Goal: Task Accomplishment & Management: Manage account settings

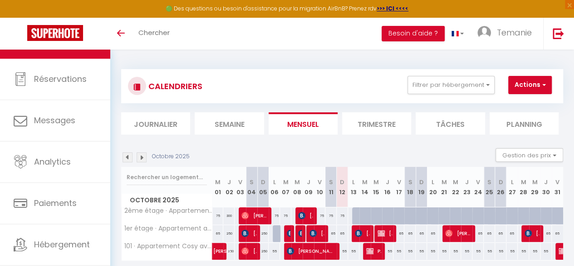
select select
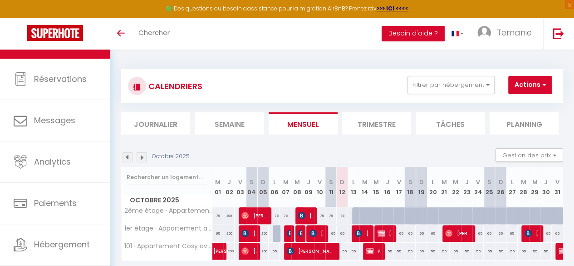
select select
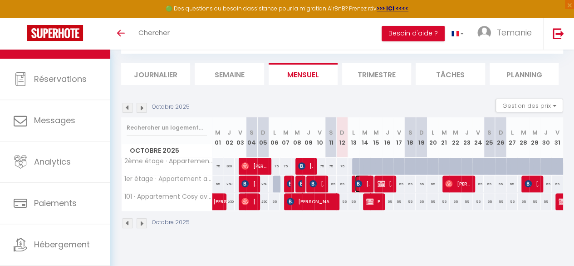
click at [360, 183] on span "[PERSON_NAME]" at bounding box center [362, 183] width 15 height 17
select select "OK"
select select "KO"
select select "0"
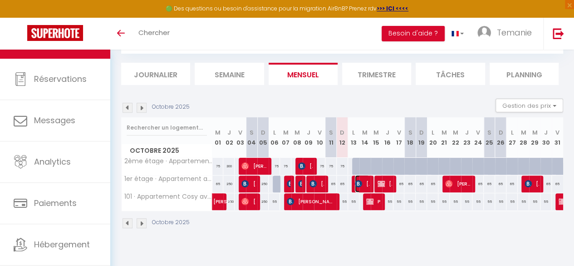
select select "1"
select select
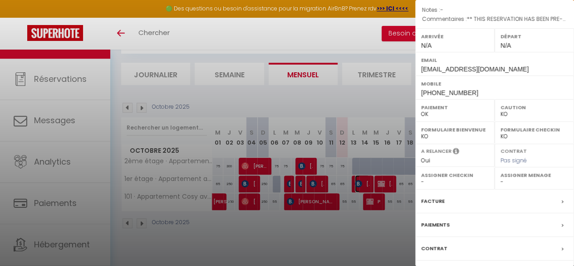
scroll to position [164, 0]
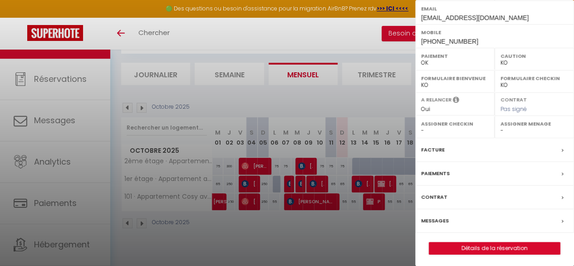
click at [562, 220] on icon at bounding box center [563, 220] width 2 height 5
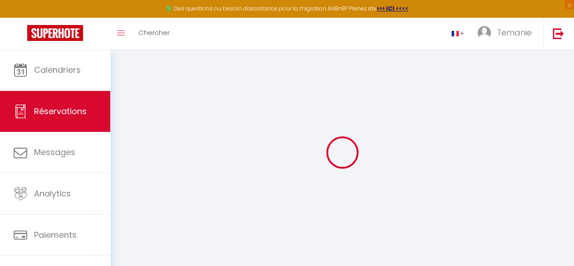
select select
checkbox input "false"
select select
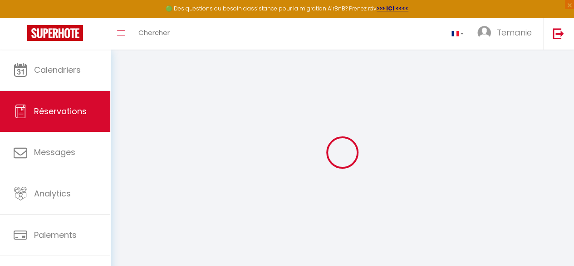
checkbox input "false"
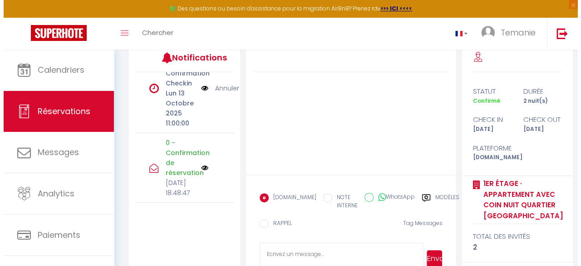
scroll to position [145, 0]
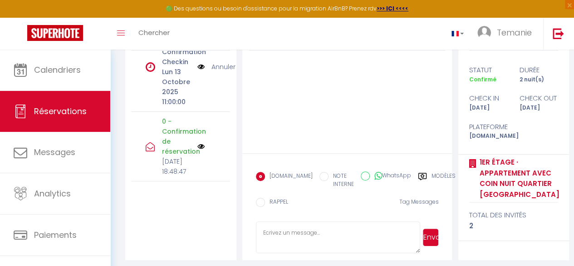
click at [198, 143] on img at bounding box center [201, 146] width 7 height 7
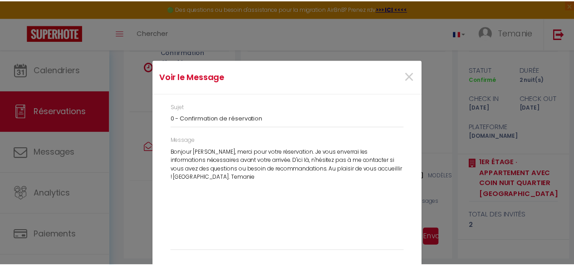
scroll to position [3, 0]
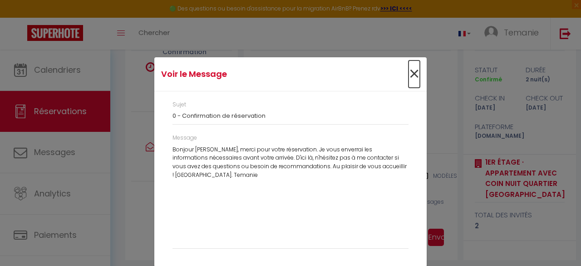
click at [412, 74] on span "×" at bounding box center [414, 73] width 11 height 27
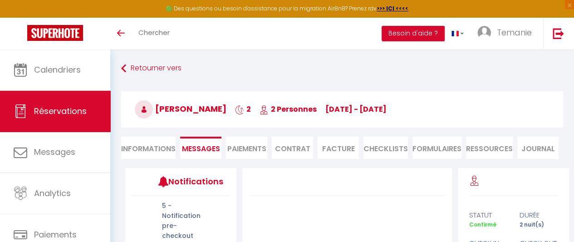
click at [155, 151] on li "Informations" at bounding box center [148, 148] width 54 height 22
select select
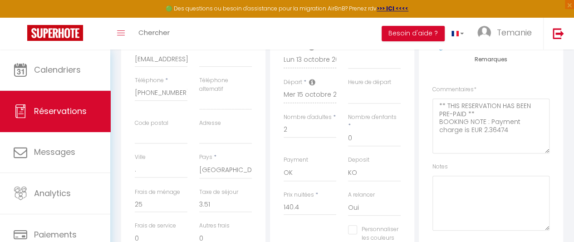
scroll to position [201, 0]
select select
checkbox input "false"
select select
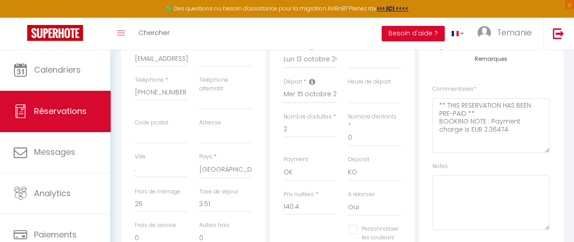
select select
checkbox input "false"
select select
checkbox input "false"
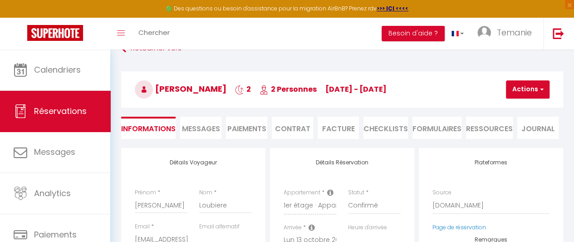
scroll to position [0, 0]
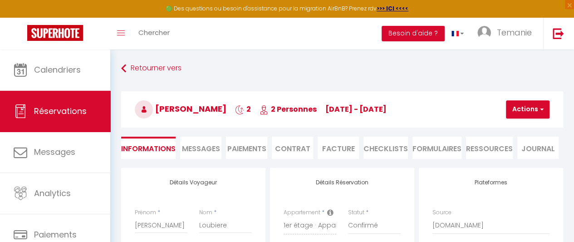
select select
checkbox input "false"
select select
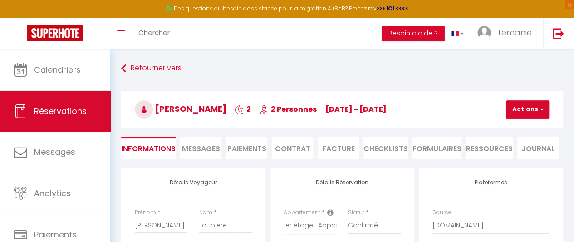
checkbox input "false"
select select
checkbox input "false"
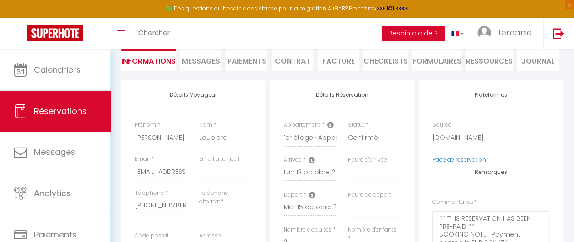
scroll to position [88, 0]
click at [202, 59] on span "Messages" at bounding box center [201, 60] width 38 height 10
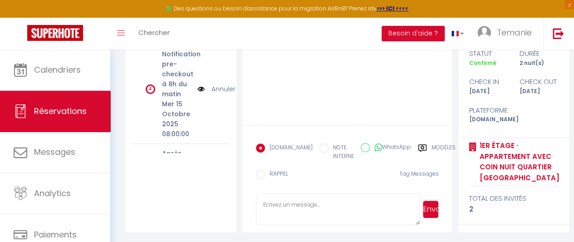
scroll to position [238, 0]
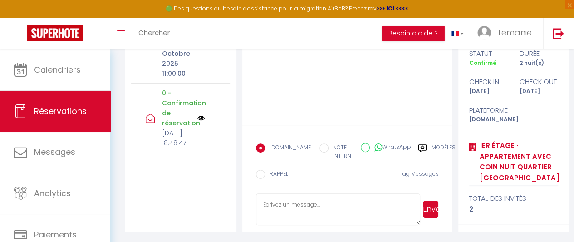
click at [223, 84] on div "0 - Confirmation de réservation Dim 12 Octobre 2025 18:48:47" at bounding box center [180, 118] width 99 height 69
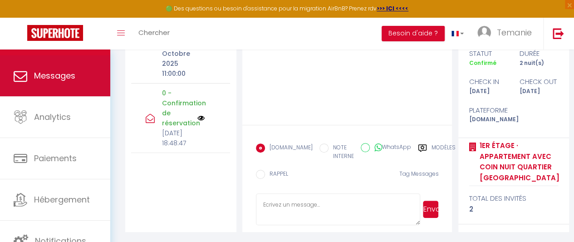
click at [70, 85] on link "Messages" at bounding box center [55, 75] width 110 height 41
select select "message"
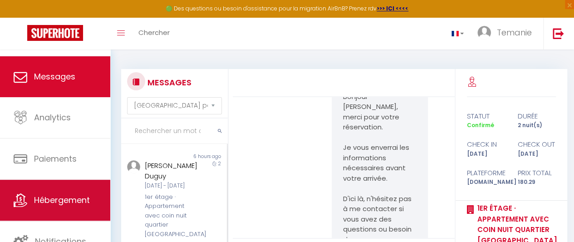
scroll to position [128, 0]
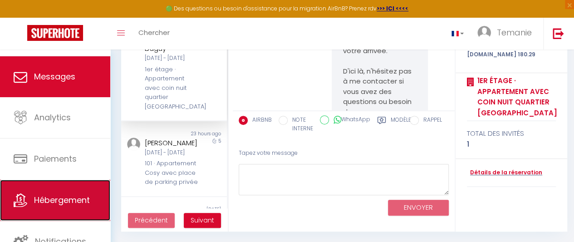
click at [51, 200] on span "Hébergement" at bounding box center [62, 199] width 56 height 11
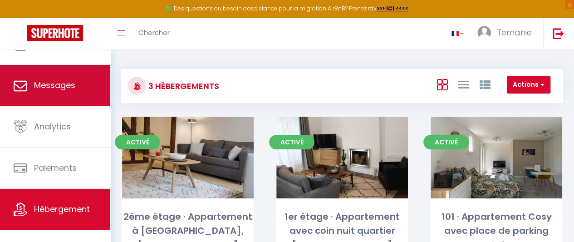
scroll to position [76, 0]
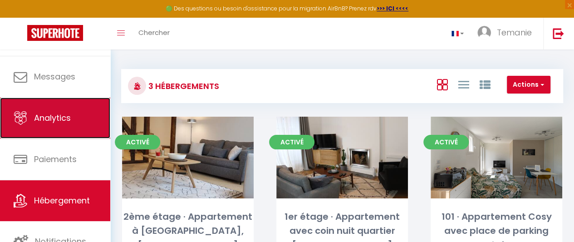
click at [65, 116] on span "Analytics" at bounding box center [52, 117] width 37 height 11
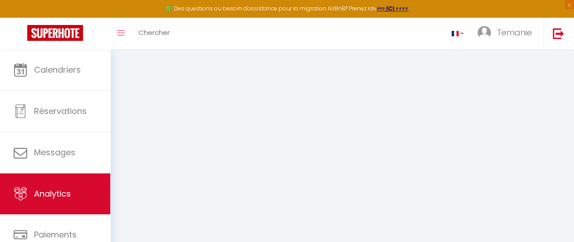
select select "2025"
select select "10"
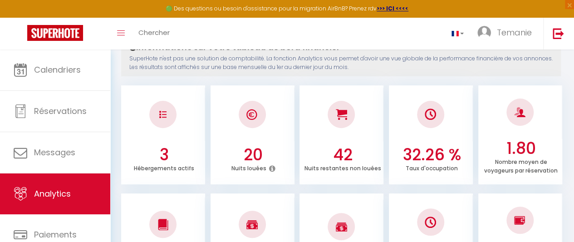
scroll to position [109, 0]
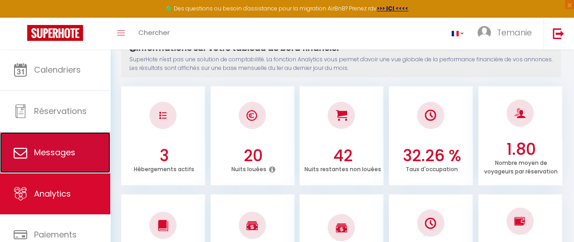
click at [56, 134] on link "Messages" at bounding box center [55, 152] width 110 height 41
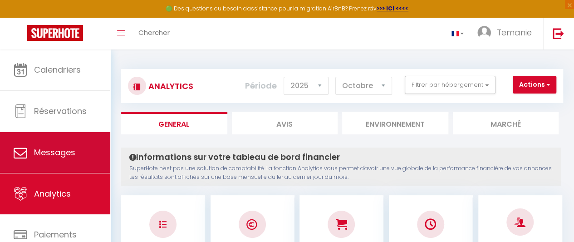
select select "message"
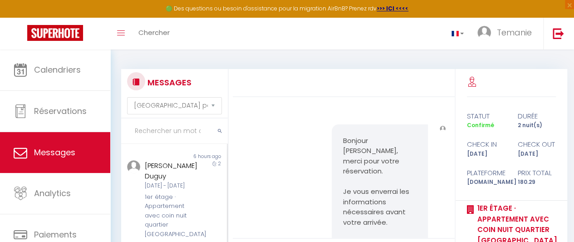
scroll to position [237, 0]
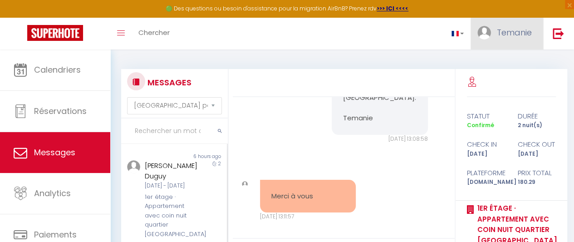
click at [499, 29] on span "Temanie" at bounding box center [514, 32] width 35 height 11
click at [505, 63] on link "Paramètres" at bounding box center [507, 62] width 67 height 15
select select
select select "28"
select select "fr"
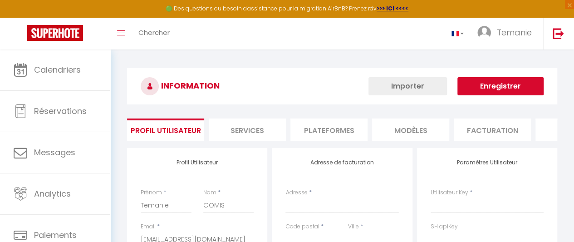
select select
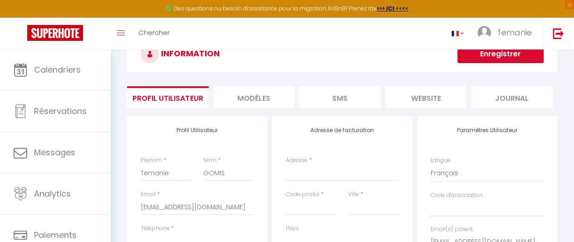
scroll to position [30, 0]
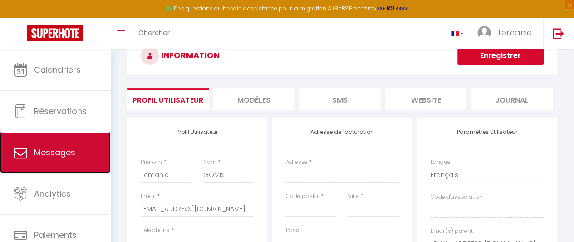
click at [69, 145] on link "Messages" at bounding box center [55, 152] width 110 height 41
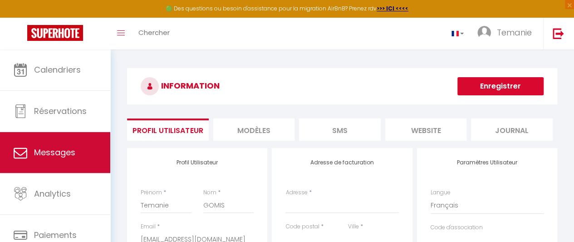
select select "message"
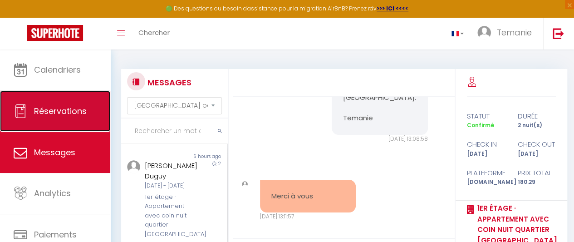
click at [73, 119] on link "Réservations" at bounding box center [55, 111] width 110 height 41
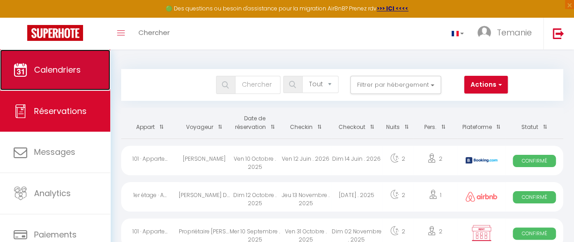
click at [53, 75] on link "Calendriers" at bounding box center [55, 69] width 110 height 41
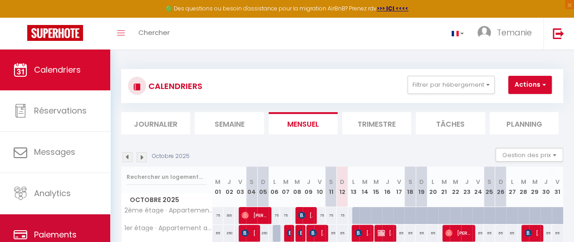
scroll to position [76, 0]
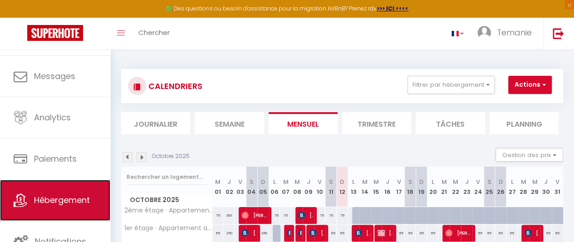
click at [57, 181] on link "Hébergement" at bounding box center [55, 200] width 110 height 41
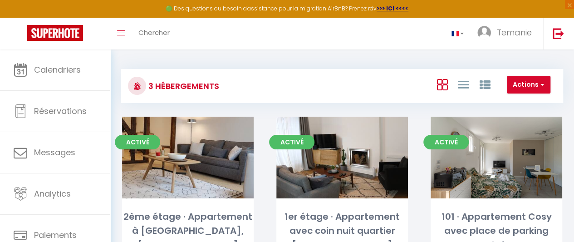
scroll to position [53, 0]
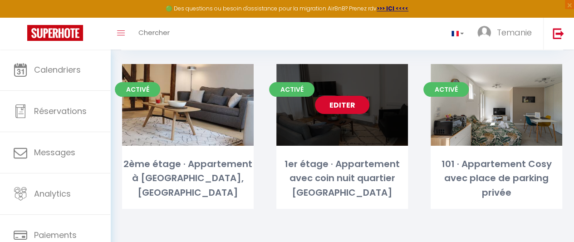
click at [349, 107] on link "Editer" at bounding box center [342, 105] width 54 height 18
select select "3"
select select "2"
select select "1"
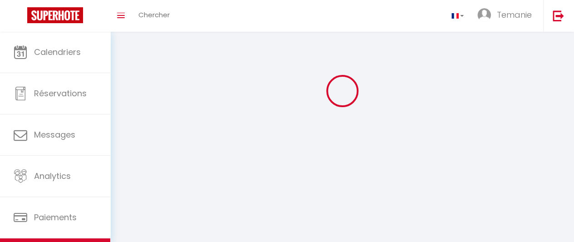
select select
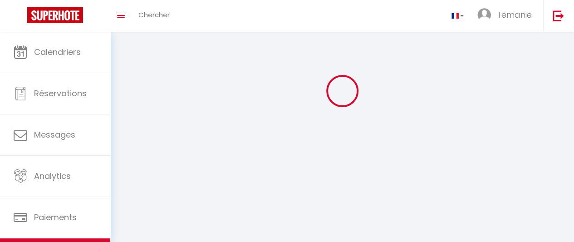
select select
checkbox input "false"
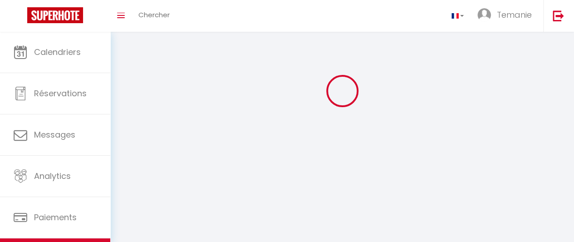
checkbox input "false"
select select
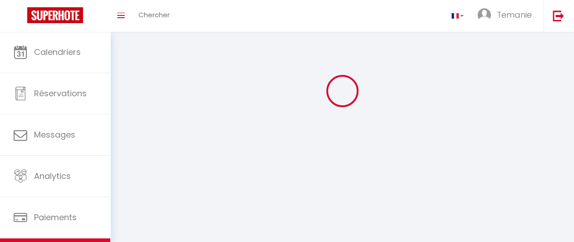
select select
checkbox input "false"
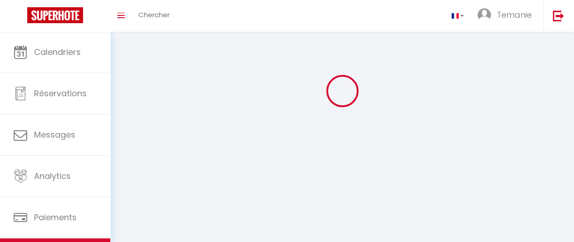
checkbox input "false"
select select
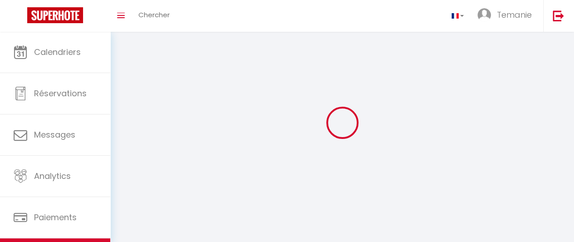
select select
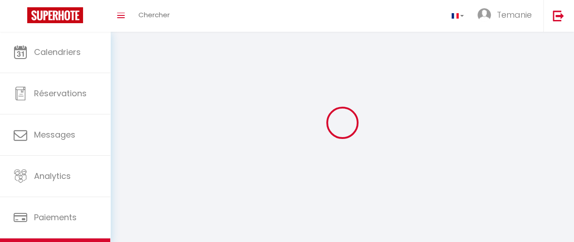
select select
checkbox input "false"
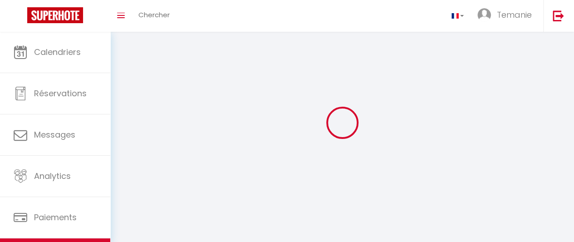
select select
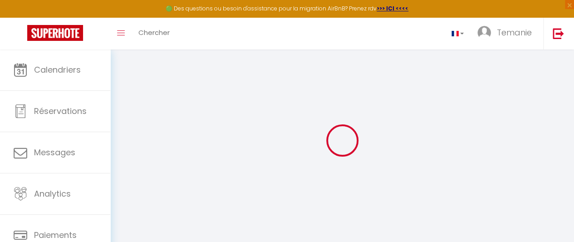
select select
checkbox input "false"
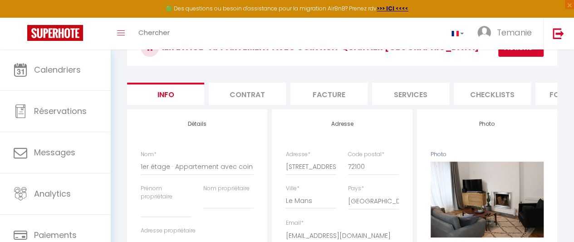
scroll to position [53, 0]
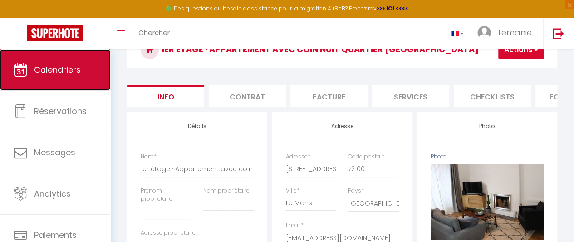
click at [69, 79] on link "Calendriers" at bounding box center [55, 69] width 110 height 41
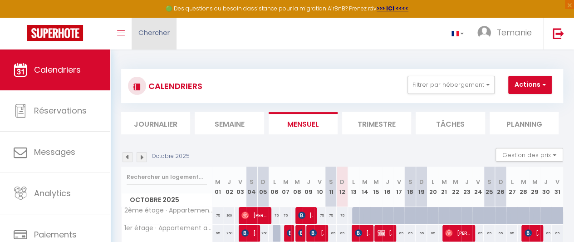
click at [149, 31] on span "Chercher" at bounding box center [153, 33] width 31 height 10
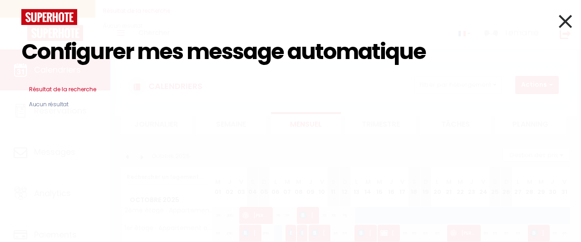
type input "Configurer mes message automatique"
click at [563, 27] on icon at bounding box center [565, 21] width 13 height 23
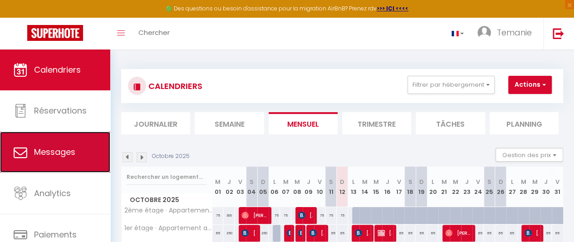
click at [70, 150] on span "Messages" at bounding box center [54, 151] width 41 height 11
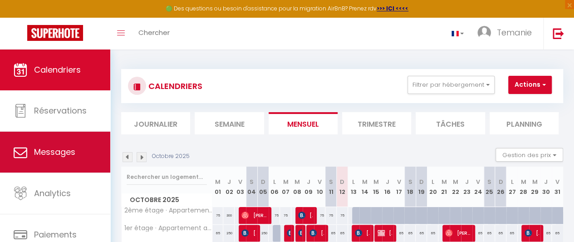
select select "message"
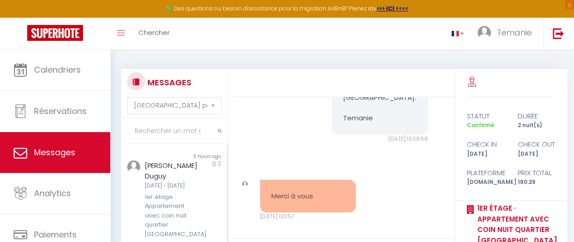
click at [120, 67] on div "MESSAGES Trier par date de réservation Trier par date de message Non lu 6 hours…" at bounding box center [342, 209] width 464 height 321
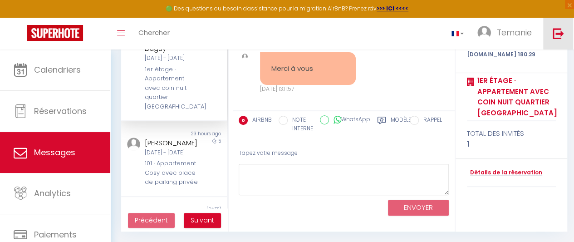
click at [558, 27] on link at bounding box center [559, 34] width 30 height 32
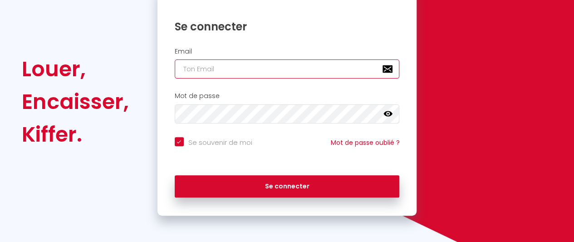
click at [251, 68] on input "email" at bounding box center [287, 68] width 225 height 19
type input "[EMAIL_ADDRESS][DOMAIN_NAME]"
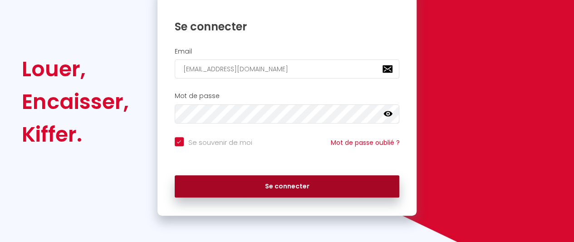
click at [283, 189] on button "Se connecter" at bounding box center [287, 186] width 225 height 23
checkbox input "true"
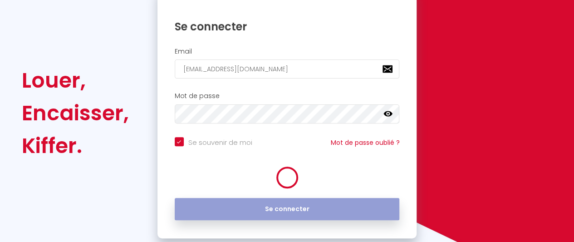
scroll to position [121, 0]
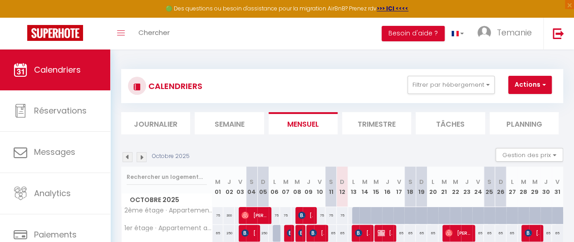
click at [118, 59] on div "CALENDRIERS Filtrer par hébergement Tous 2ème étage · Appartement à colombages,…" at bounding box center [342, 173] width 464 height 248
click at [398, 35] on button "Besoin d'aide ?" at bounding box center [413, 33] width 63 height 15
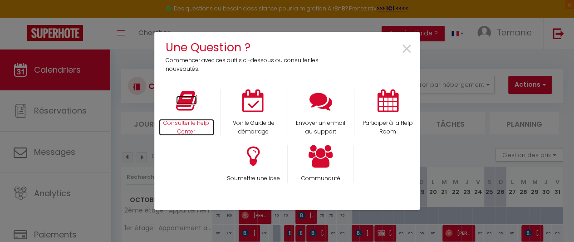
click at [183, 121] on p "Consulter le Help Center" at bounding box center [186, 127] width 55 height 17
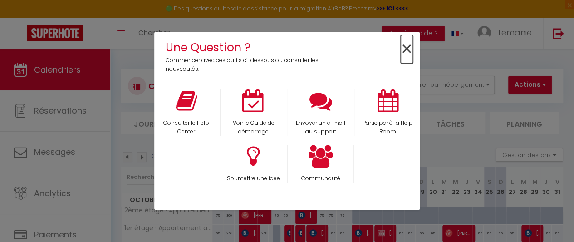
click at [409, 47] on span "×" at bounding box center [407, 49] width 12 height 29
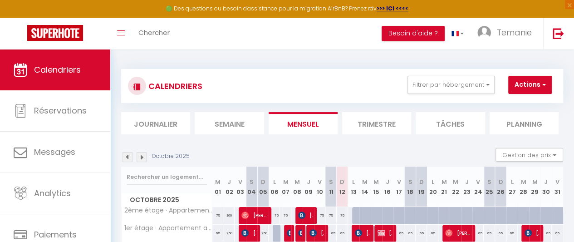
click at [149, 128] on li "Journalier" at bounding box center [155, 123] width 69 height 22
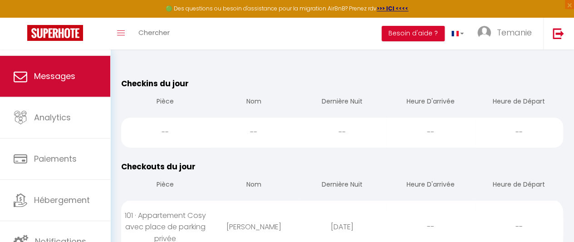
scroll to position [92, 0]
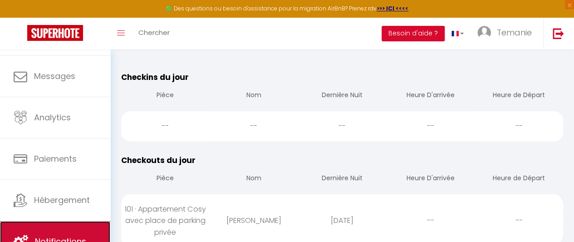
click at [68, 231] on link "Notifications" at bounding box center [55, 241] width 110 height 41
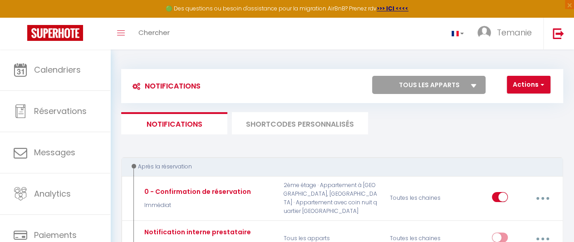
click at [465, 82] on select "Tous les apparts 101 · Appartement Cosy avec place de parking privée 2ème étage…" at bounding box center [429, 85] width 114 height 18
select select "76886"
click at [372, 76] on select "Tous les apparts 101 · Appartement Cosy avec place de parking privée 2ème étage…" at bounding box center [429, 85] width 114 height 18
click at [542, 89] on button "Actions" at bounding box center [529, 85] width 44 height 18
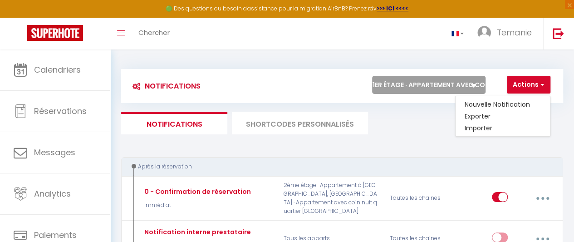
click at [416, 161] on div "Après la réservation" at bounding box center [342, 167] width 442 height 20
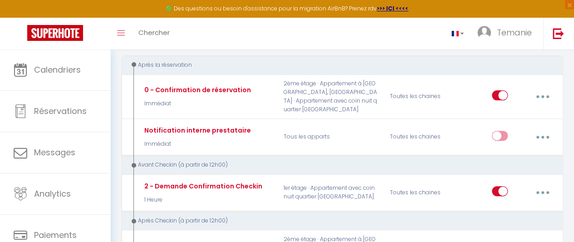
scroll to position [104, 0]
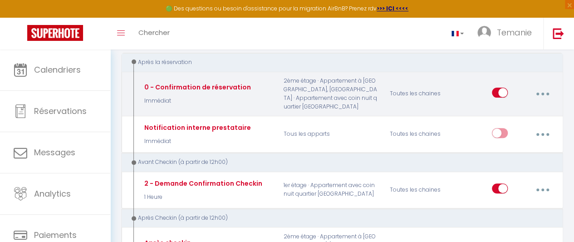
click at [546, 94] on button "button" at bounding box center [543, 93] width 24 height 17
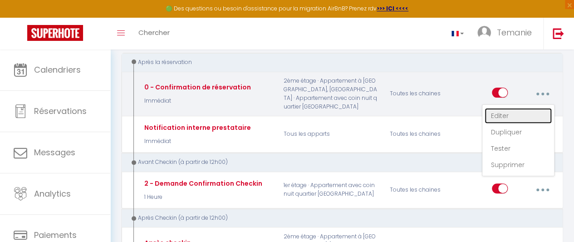
click at [517, 120] on link "Editer" at bounding box center [518, 115] width 67 height 15
type input "0 - Confirmation de réservation"
select select "notification"
select select "Immédiat"
select select "if_booking_is_paid"
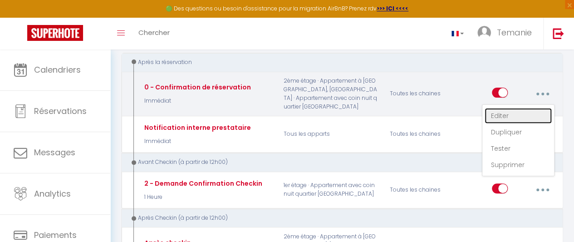
checkbox input "true"
checkbox input "false"
radio input "true"
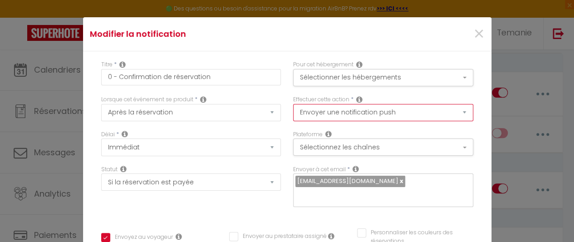
click at [371, 113] on select "Envoyer un email Envoyer un SMS Envoyer une notification push" at bounding box center [383, 112] width 180 height 17
select select "email"
click at [293, 104] on select "Envoyer un email Envoyer un SMS Envoyer une notification push" at bounding box center [383, 112] width 180 height 17
checkbox input "true"
checkbox input "false"
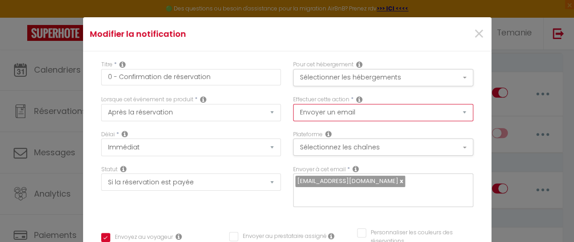
checkbox input "false"
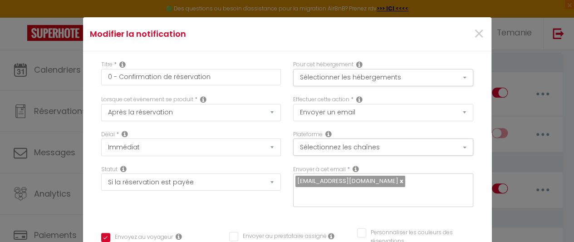
click at [356, 98] on icon at bounding box center [359, 99] width 6 height 7
click at [287, 127] on div "Effectuer cette action * Envoyer un email Envoyer un SMS Envoyer une notificati…" at bounding box center [383, 112] width 192 height 35
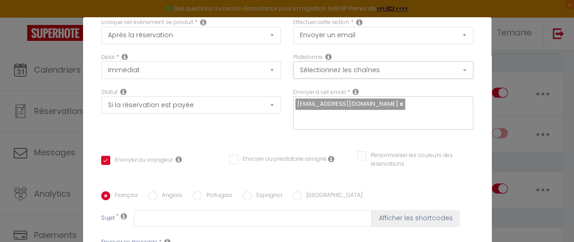
scroll to position [80, 0]
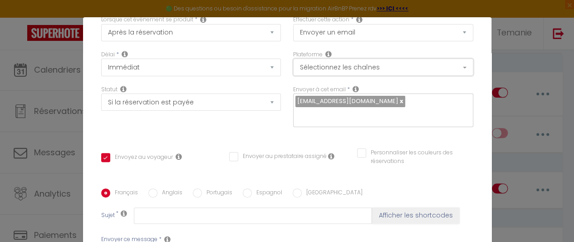
click at [321, 65] on button "Sélectionnez les chaînes" at bounding box center [383, 67] width 180 height 17
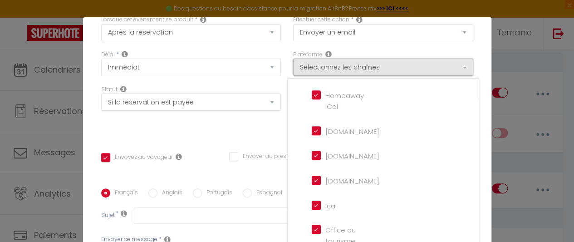
scroll to position [0, 0]
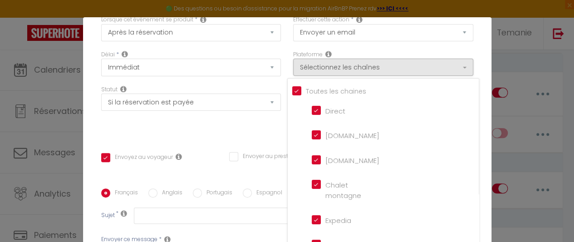
click at [271, 117] on div "Statut Aucun Si la réservation est payée Si réservation non payée Si la caution…" at bounding box center [191, 110] width 192 height 51
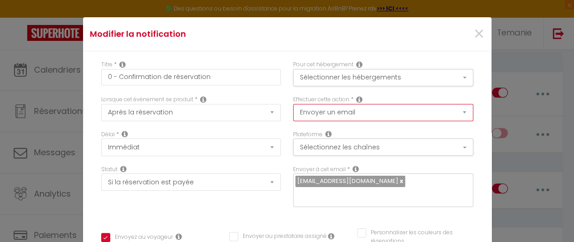
click at [400, 109] on select "Envoyer un email Envoyer un SMS Envoyer une notification push" at bounding box center [383, 112] width 180 height 17
click at [293, 104] on select "Envoyer un email Envoyer un SMS Envoyer une notification push" at bounding box center [383, 112] width 180 height 17
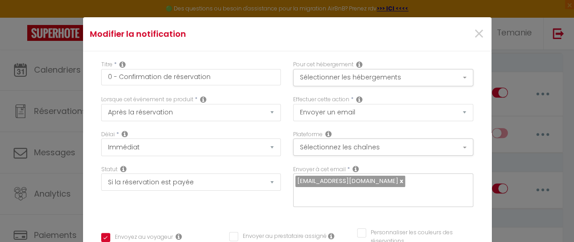
click at [287, 123] on div "Effectuer cette action * Envoyer un email Envoyer un SMS Envoyer une notificati…" at bounding box center [383, 112] width 192 height 35
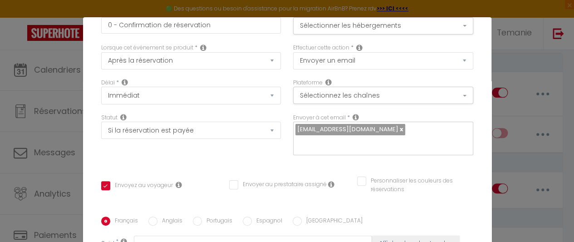
scroll to position [53, 0]
click at [316, 98] on button "Sélectionnez les chaînes" at bounding box center [383, 94] width 180 height 17
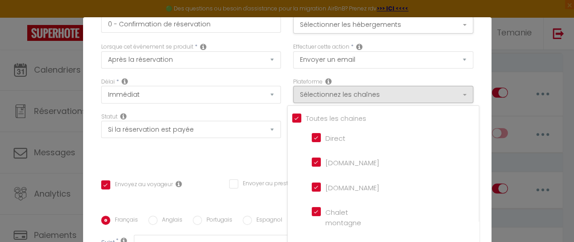
click at [287, 85] on div "Plateforme Sélectionnez les chaînes Toutes les chaines Direct Airbnb.com Bookin…" at bounding box center [383, 95] width 192 height 35
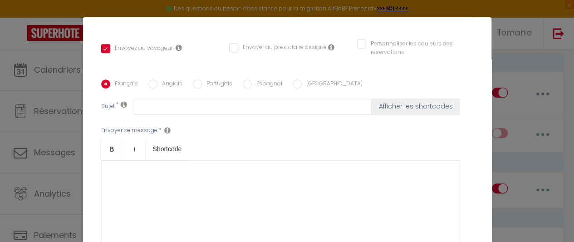
scroll to position [263, 0]
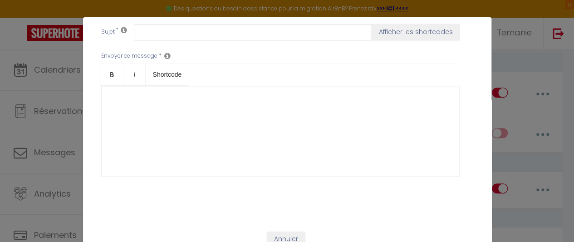
checkbox input "true"
checkbox input "false"
checkbox input "true"
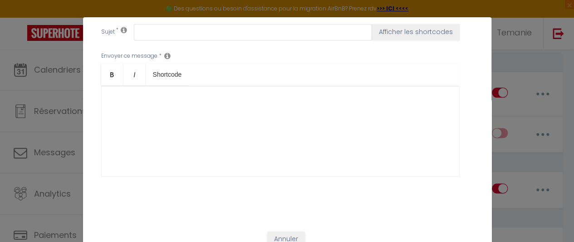
checkbox input "false"
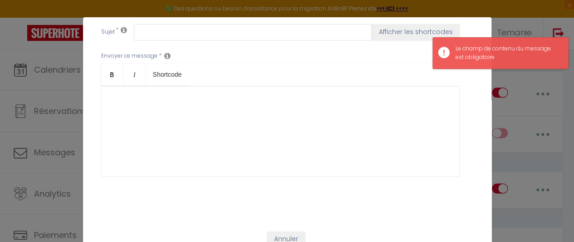
click at [459, 141] on div "Envoyer ce message * Bold Italic Shortcode Rich text editor" at bounding box center [287, 114] width 372 height 148
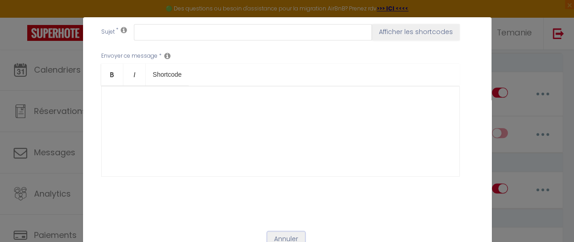
click at [287, 232] on button "Annuler" at bounding box center [286, 239] width 38 height 15
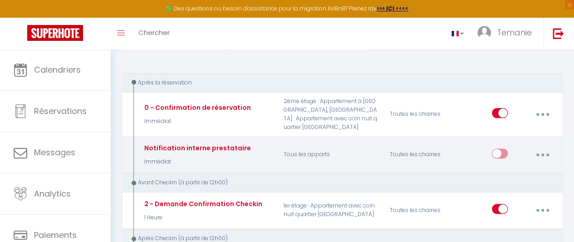
scroll to position [76, 0]
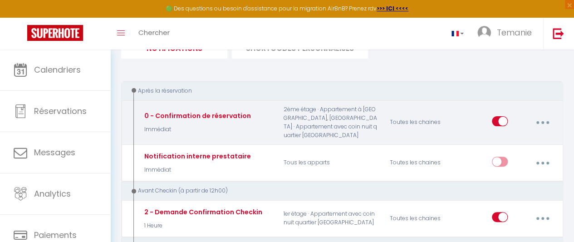
click at [544, 124] on icon "button" at bounding box center [543, 122] width 3 height 3
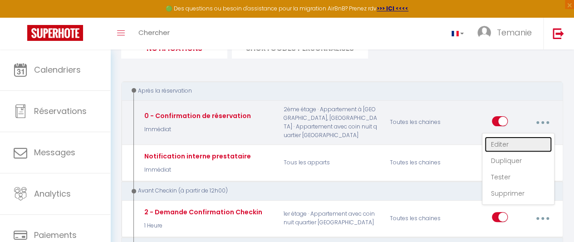
click at [516, 141] on link "Editer" at bounding box center [518, 144] width 67 height 15
select select "notification"
checkbox input "true"
checkbox input "false"
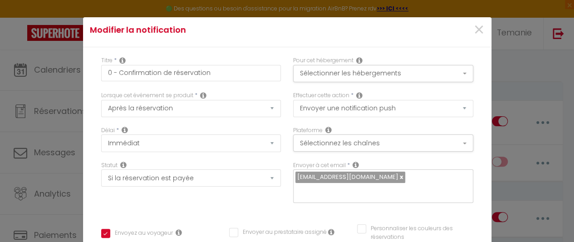
scroll to position [0, 0]
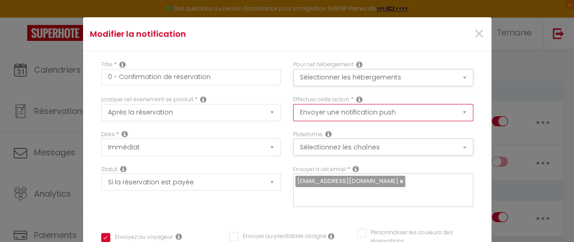
click at [420, 106] on select "Envoyer un email Envoyer un SMS Envoyer une notification push" at bounding box center [383, 112] width 180 height 17
select select "email"
click at [293, 104] on select "Envoyer un email Envoyer un SMS Envoyer une notification push" at bounding box center [383, 112] width 180 height 17
checkbox input "true"
checkbox input "false"
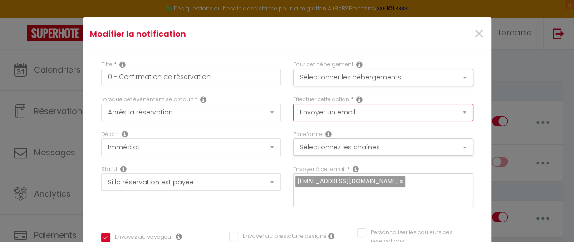
checkbox input "false"
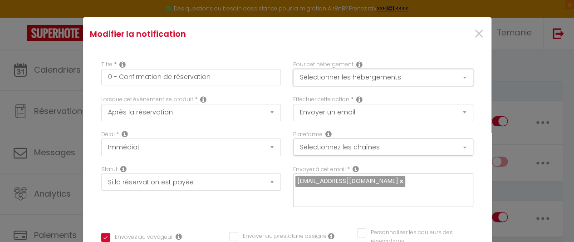
click at [430, 83] on button "Sélectionner les hébergements" at bounding box center [383, 77] width 180 height 17
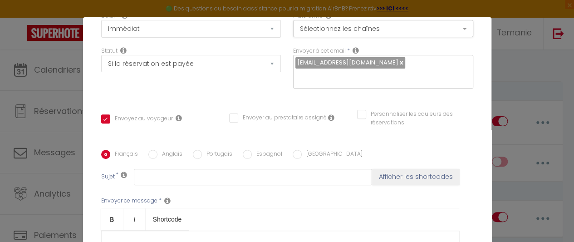
scroll to position [119, 0]
click at [353, 51] on icon at bounding box center [356, 49] width 6 height 7
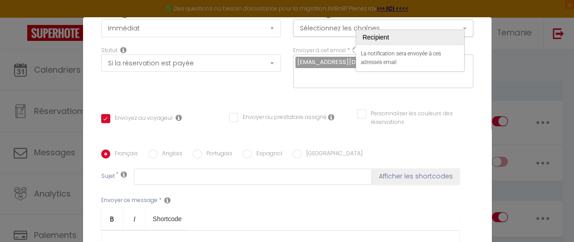
click at [281, 91] on div "Titre * 0 - Confirmation de réservation Pour cet hébergement Sélectionner les h…" at bounding box center [287, 149] width 409 height 435
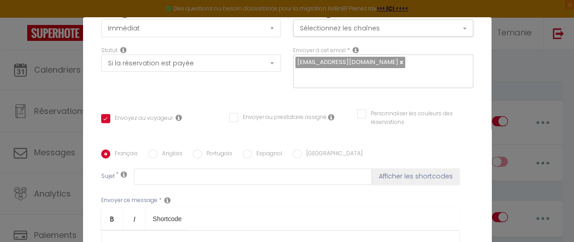
click at [281, 91] on div "Titre * 0 - Confirmation de réservation Pour cet hébergement Sélectionner les h…" at bounding box center [287, 149] width 409 height 435
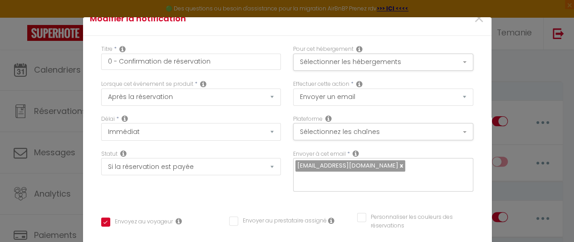
scroll to position [0, 0]
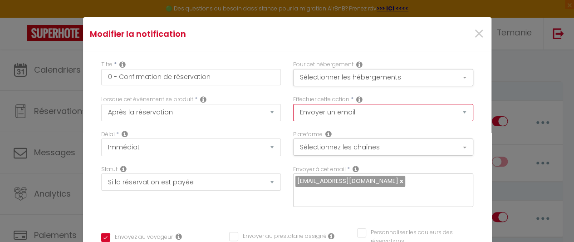
click at [318, 109] on select "Envoyer un email Envoyer un SMS Envoyer une notification push" at bounding box center [383, 112] width 180 height 17
select select "notification"
click at [293, 104] on select "Envoyer un email Envoyer un SMS Envoyer une notification push" at bounding box center [383, 112] width 180 height 17
checkbox input "true"
checkbox input "false"
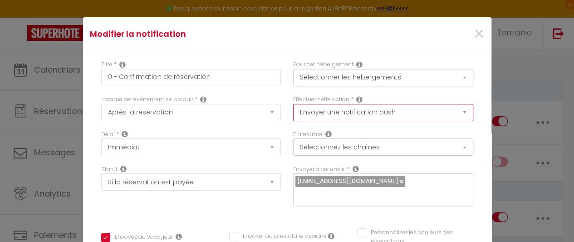
checkbox input "false"
click at [426, 110] on select "Envoyer un email Envoyer un SMS Envoyer une notification push" at bounding box center [383, 112] width 180 height 17
select select "email"
click at [293, 104] on select "Envoyer un email Envoyer un SMS Envoyer une notification push" at bounding box center [383, 112] width 180 height 17
checkbox input "true"
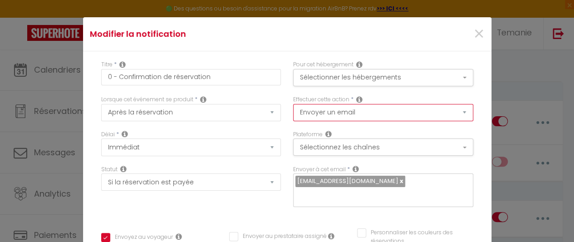
checkbox input "false"
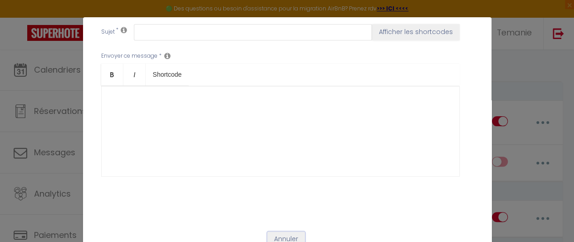
click at [276, 232] on button "Annuler" at bounding box center [286, 239] width 38 height 15
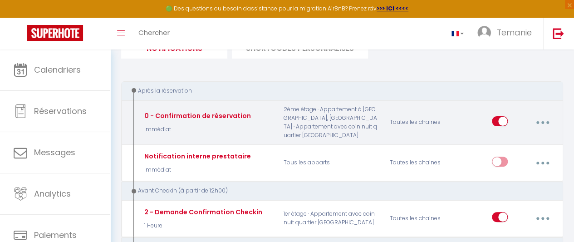
click at [545, 116] on button "button" at bounding box center [543, 122] width 24 height 17
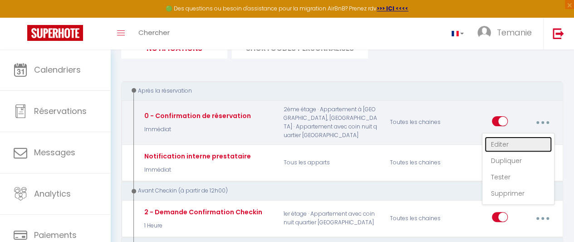
click at [500, 141] on link "Editer" at bounding box center [518, 144] width 67 height 15
select select "notification"
checkbox input "true"
checkbox input "false"
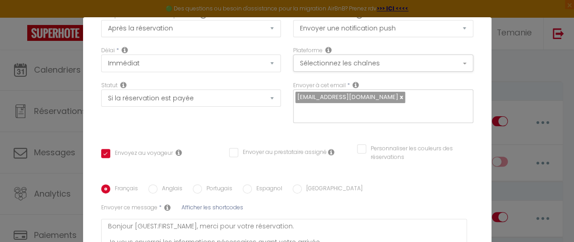
scroll to position [195, 0]
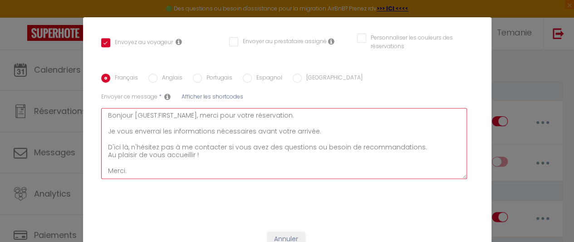
drag, startPoint x: 124, startPoint y: 160, endPoint x: 74, endPoint y: 85, distance: 90.4
click at [74, 85] on div "Modifier la notification × Titre * 0 - Confirmation de réservation Pour cet héb…" at bounding box center [287, 121] width 574 height 242
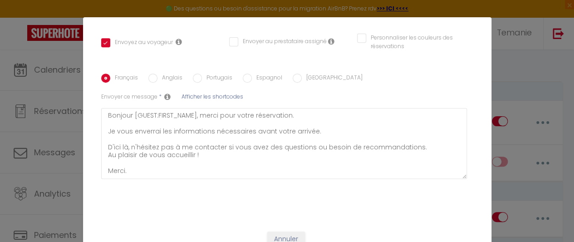
click at [477, 81] on div "Titre * 0 - Confirmation de réservation Pour cet hébergement Sélectionner les h…" at bounding box center [287, 40] width 409 height 366
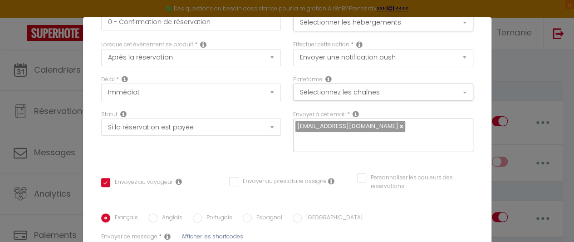
scroll to position [54, 0]
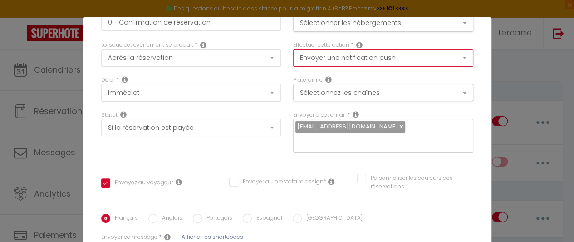
click at [432, 64] on select "Envoyer un email Envoyer un SMS Envoyer une notification push" at bounding box center [383, 57] width 180 height 17
select select "email"
click at [293, 49] on select "Envoyer un email Envoyer un SMS Envoyer une notification push" at bounding box center [383, 57] width 180 height 17
checkbox input "true"
checkbox input "false"
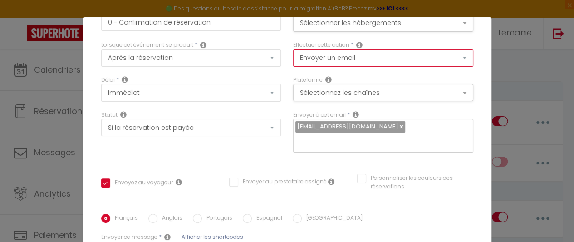
checkbox input "false"
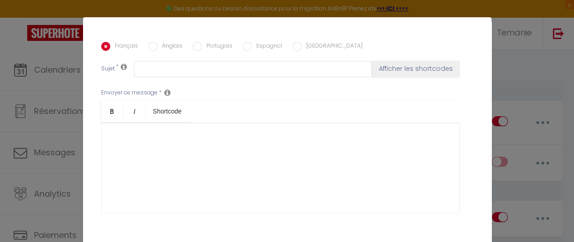
scroll to position [232, 0]
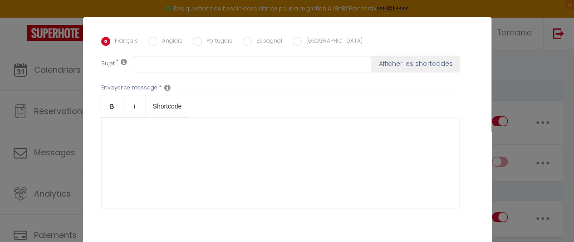
click at [179, 130] on div at bounding box center [280, 163] width 359 height 91
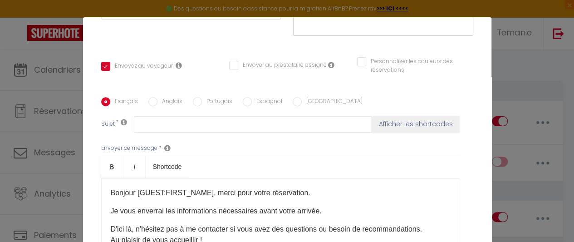
scroll to position [175, 0]
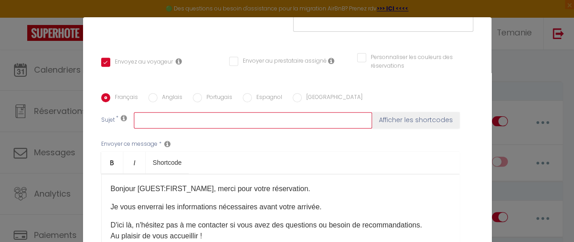
click at [148, 112] on input "text" at bounding box center [253, 120] width 238 height 16
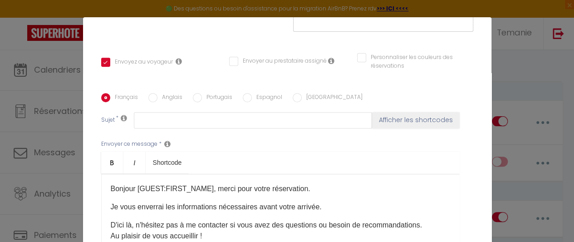
click at [121, 114] on icon at bounding box center [124, 117] width 6 height 7
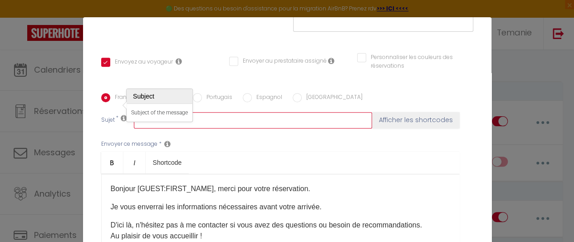
click at [248, 112] on input "text" at bounding box center [253, 120] width 238 height 16
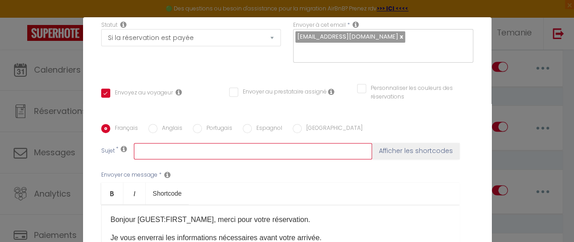
scroll to position [146, 0]
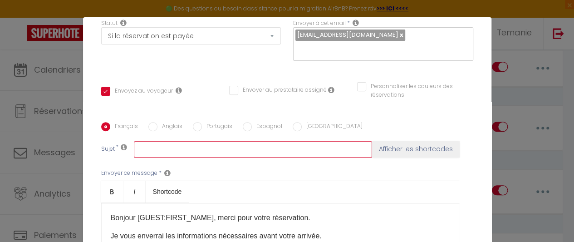
type input "C"
checkbox input "true"
checkbox input "false"
type input "CO"
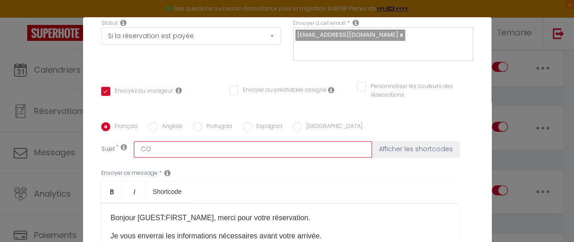
checkbox input "true"
checkbox input "false"
type input "CON"
checkbox input "true"
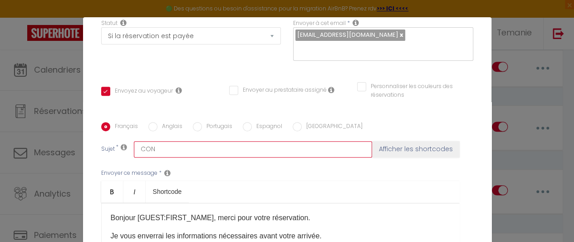
checkbox input "false"
type input "CONF"
checkbox input "true"
checkbox input "false"
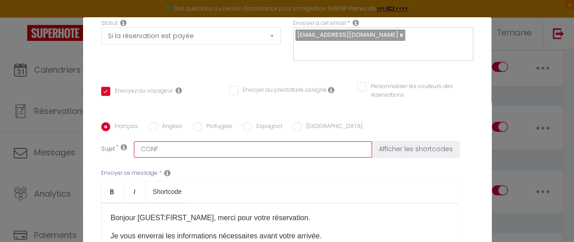
checkbox input "false"
type input "CONFI"
checkbox input "true"
checkbox input "false"
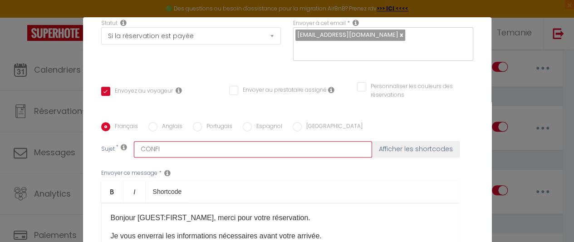
type input "CONFIR"
checkbox input "true"
checkbox input "false"
type input "CONFIRM"
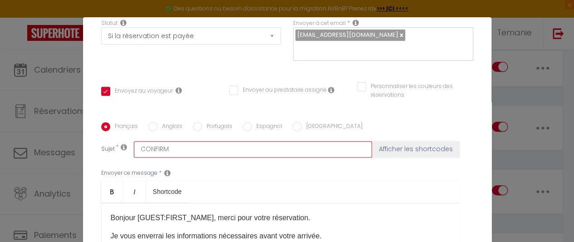
checkbox input "true"
checkbox input "false"
type input "CONFIRMZ"
checkbox input "true"
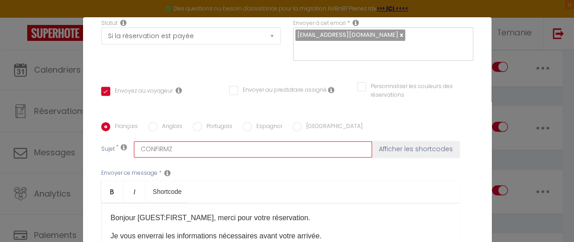
checkbox input "false"
type input "CONFIRMZT"
checkbox input "true"
checkbox input "false"
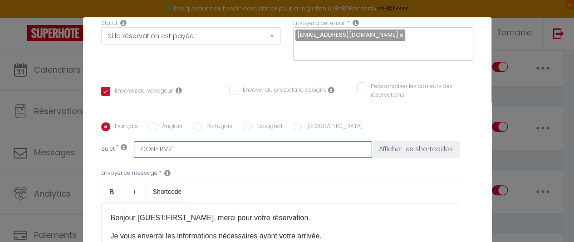
checkbox input "false"
type input "CONFIRMZTI"
checkbox input "true"
checkbox input "false"
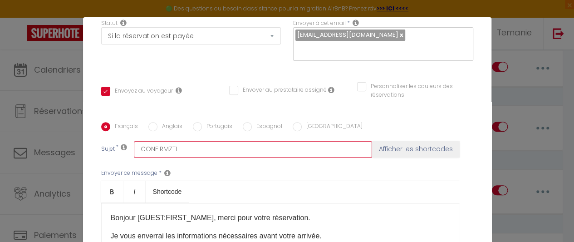
type input "CONFIRMZTIO"
checkbox input "true"
checkbox input "false"
type input "CONFIRMZTION"
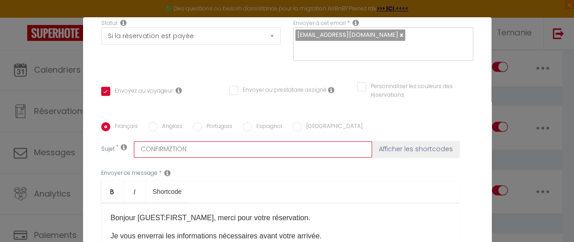
checkbox input "true"
checkbox input "false"
type input "CONFIRMZTIO"
checkbox input "true"
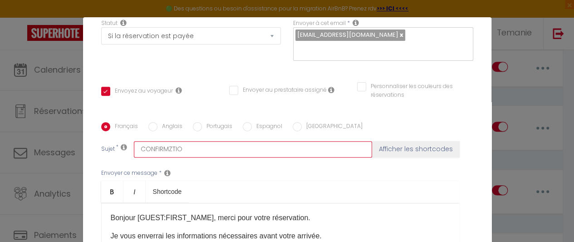
checkbox input "false"
type input "CONFIRMZTI"
checkbox input "true"
checkbox input "false"
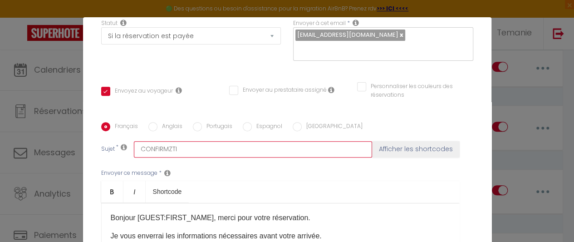
checkbox input "false"
type input "CONFIRMZT"
checkbox input "true"
checkbox input "false"
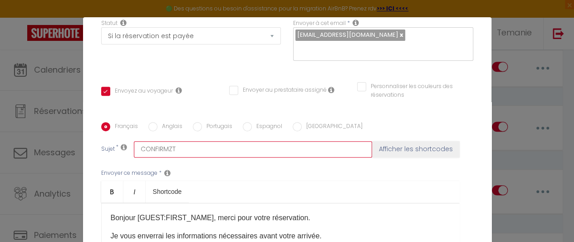
type input "CONFIRMZ"
checkbox input "true"
checkbox input "false"
type input "CONFIRM"
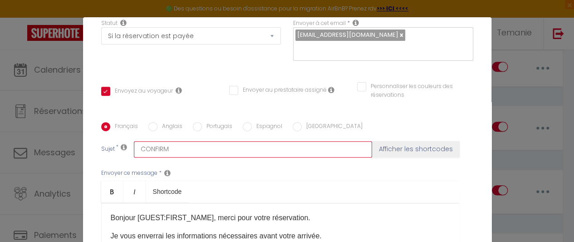
checkbox input "true"
checkbox input "false"
type input "CONFIRMA"
checkbox input "true"
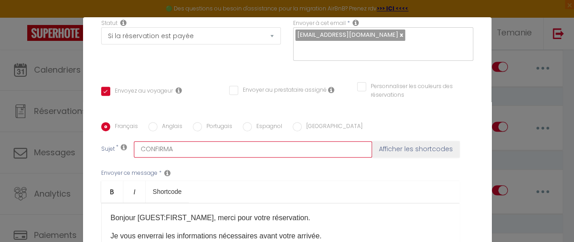
checkbox input "false"
type input "CONFIRMAT"
checkbox input "true"
checkbox input "false"
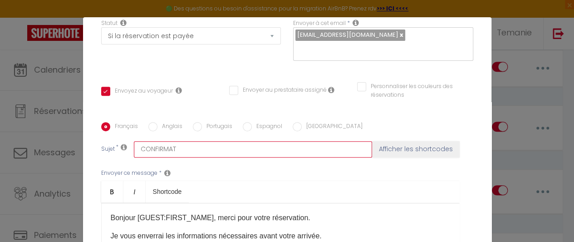
checkbox input "false"
type input "CONFIRMATI"
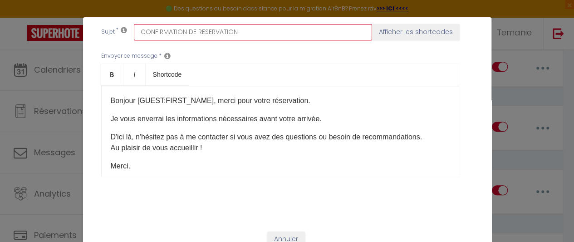
scroll to position [0, 0]
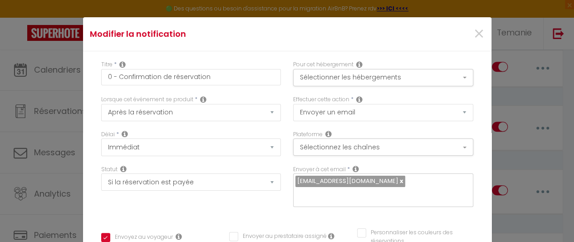
drag, startPoint x: 466, startPoint y: 80, endPoint x: 473, endPoint y: 97, distance: 17.9
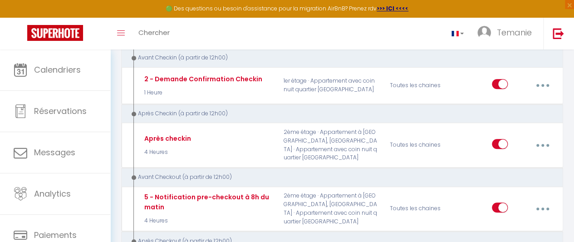
scroll to position [208, 0]
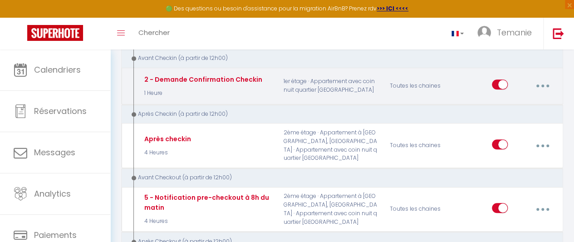
click at [546, 84] on button "button" at bounding box center [543, 85] width 24 height 17
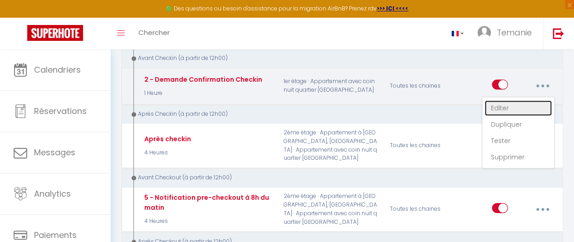
click at [518, 105] on link "Editer" at bounding box center [518, 107] width 67 height 15
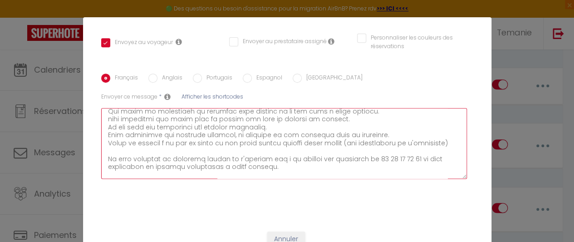
scroll to position [0, 0]
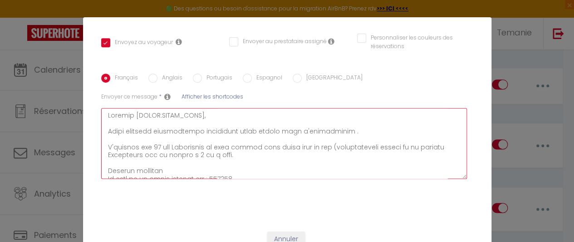
drag, startPoint x: 150, startPoint y: 157, endPoint x: 84, endPoint y: 85, distance: 97.7
click at [84, 85] on div "Titre * 2 - Demande Confirmation Checkin Pour cet hébergement Sélectionner les …" at bounding box center [287, 40] width 409 height 366
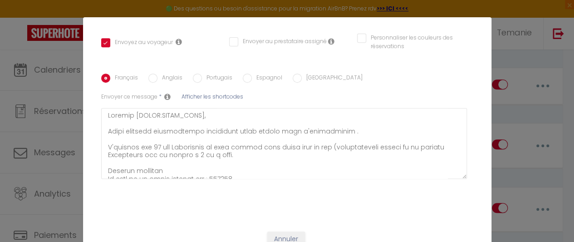
click at [429, 187] on div "Français Anglais Portugais Espagnol Italien Sujet * Afficher les shortcodes Env…" at bounding box center [287, 131] width 372 height 142
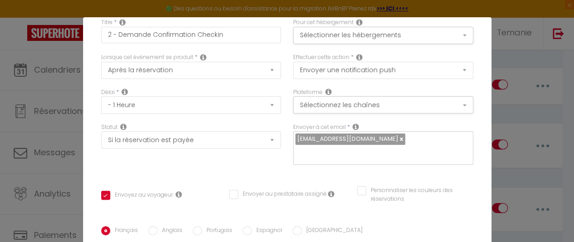
scroll to position [40, 0]
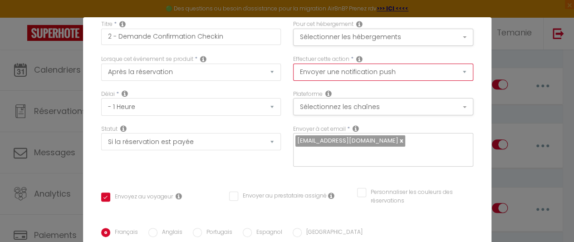
click at [410, 69] on select "Envoyer un email Envoyer un SMS Envoyer une notification push" at bounding box center [383, 72] width 180 height 17
click at [293, 64] on select "Envoyer un email Envoyer un SMS Envoyer une notification push" at bounding box center [383, 72] width 180 height 17
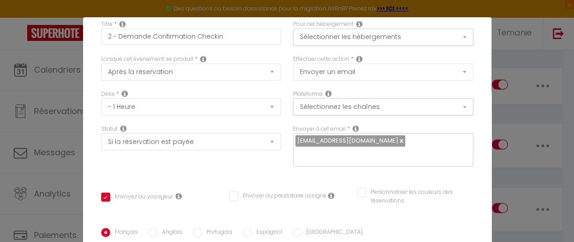
click at [287, 87] on div "Effectuer cette action * Envoyer un email Envoyer un SMS Envoyer une notificati…" at bounding box center [383, 72] width 192 height 35
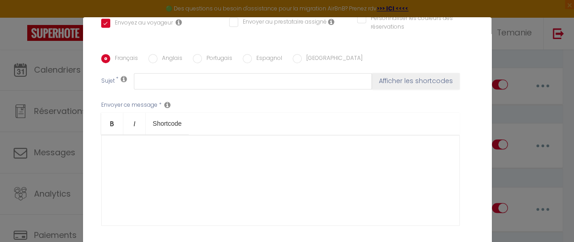
scroll to position [215, 0]
click at [170, 138] on div at bounding box center [280, 179] width 359 height 91
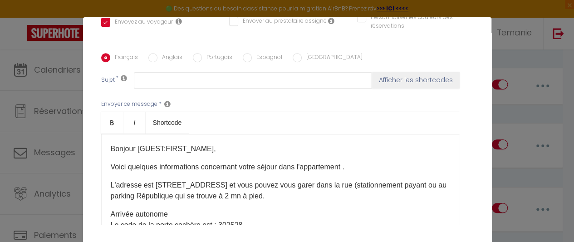
scroll to position [230, 0]
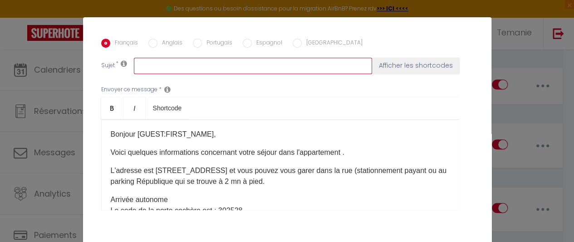
click at [206, 58] on input "text" at bounding box center [253, 66] width 238 height 16
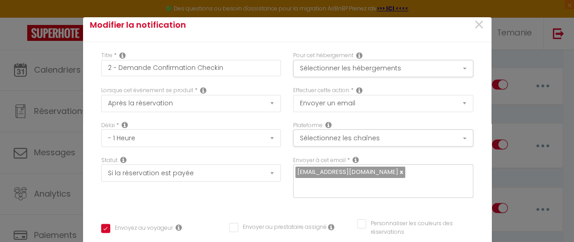
scroll to position [7, 0]
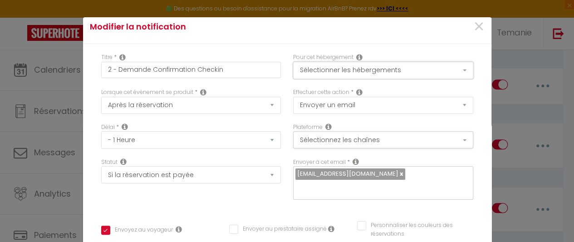
click at [452, 71] on button "Sélectionner les hébergements" at bounding box center [383, 70] width 180 height 17
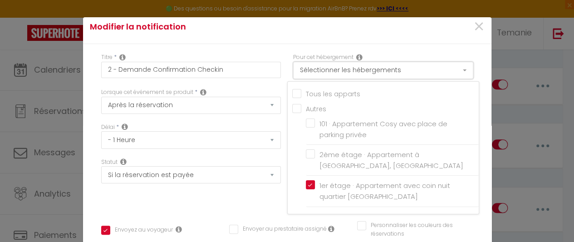
click at [452, 71] on button "Sélectionner les hébergements" at bounding box center [383, 70] width 180 height 17
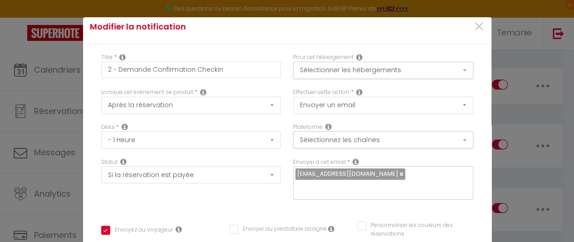
click at [256, 109] on select "Après la réservation Avant Checkin (à partir de 12h00) Après Checkin (à partir …" at bounding box center [191, 105] width 180 height 17
click at [278, 119] on div "Lorsque cet événement se produit * Après la réservation Avant Checkin (à partir…" at bounding box center [191, 105] width 192 height 35
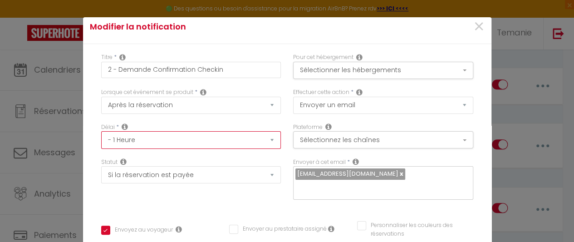
click at [261, 141] on select "Immédiat - 10 Minutes - 1 Heure - 2 Heures - 3 Heures - 4 Heures - 5 Heures - 6…" at bounding box center [191, 139] width 180 height 17
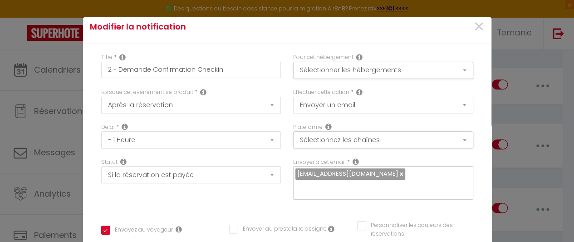
click at [279, 130] on div "Délai * Immédiat - 10 Minutes - 1 Heure - 2 Heures - 3 Heures - 4 Heures - 5 He…" at bounding box center [191, 140] width 192 height 35
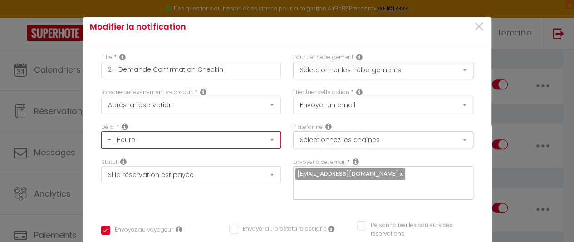
click at [255, 141] on select "Immédiat - 10 Minutes - 1 Heure - 2 Heures - 3 Heures - 4 Heures - 5 Heures - 6…" at bounding box center [191, 139] width 180 height 17
click at [101, 131] on select "Immédiat - 10 Minutes - 1 Heure - 2 Heures - 3 Heures - 4 Heures - 5 Heures - 6…" at bounding box center [191, 139] width 180 height 17
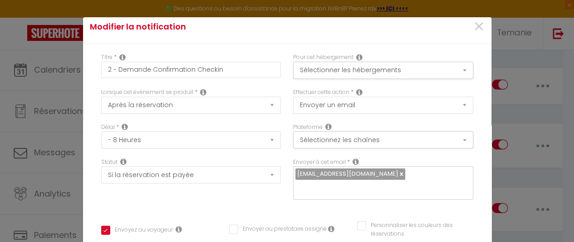
click at [277, 124] on div "Délai * Immédiat - 10 Minutes - 1 Heure - 2 Heures - 3 Heures - 4 Heures - 5 He…" at bounding box center [191, 140] width 192 height 35
click at [122, 125] on icon at bounding box center [125, 126] width 6 height 7
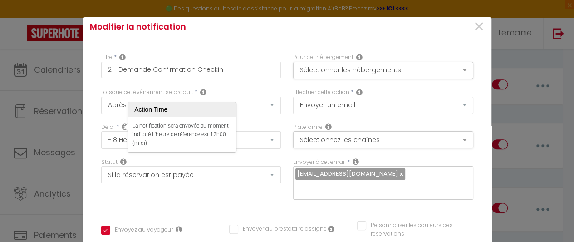
click at [268, 123] on div "Délai * Immédiat - 10 Minutes - 1 Heure - 2 Heures - 3 Heures - 4 Heures - 5 He…" at bounding box center [191, 136] width 180 height 26
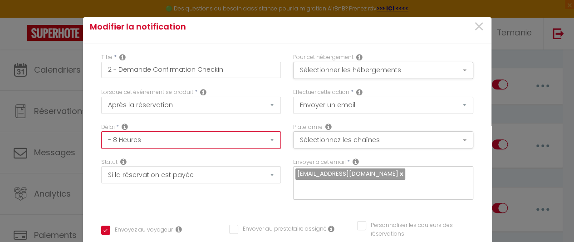
click at [263, 140] on select "Immédiat - 10 Minutes - 1 Heure - 2 Heures - 3 Heures - 4 Heures - 5 Heures - 6…" at bounding box center [191, 139] width 180 height 17
click at [101, 131] on select "Immédiat - 10 Minutes - 1 Heure - 2 Heures - 3 Heures - 4 Heures - 5 Heures - 6…" at bounding box center [191, 139] width 180 height 17
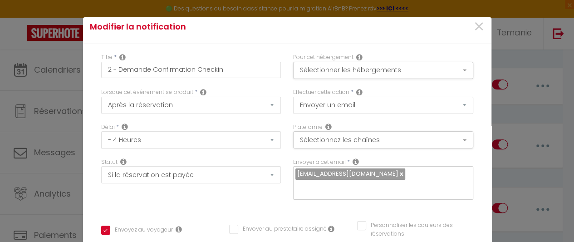
click at [278, 119] on div "Lorsque cet événement se produit * Après la réservation Avant Checkin (à partir…" at bounding box center [191, 105] width 192 height 35
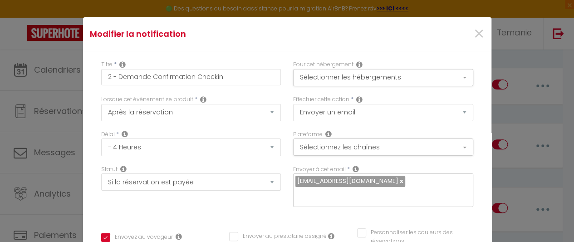
scroll to position [0, 0]
click at [455, 78] on button "Sélectionner les hébergements" at bounding box center [383, 77] width 180 height 17
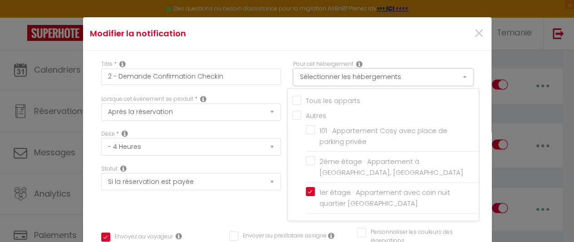
click at [455, 78] on button "Sélectionner les hébergements" at bounding box center [383, 77] width 180 height 17
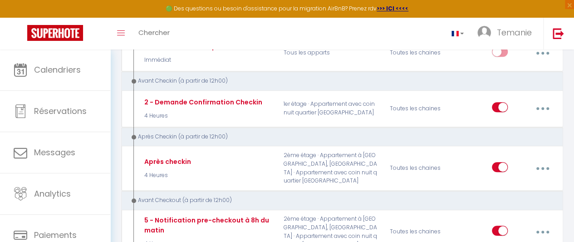
scroll to position [188, 0]
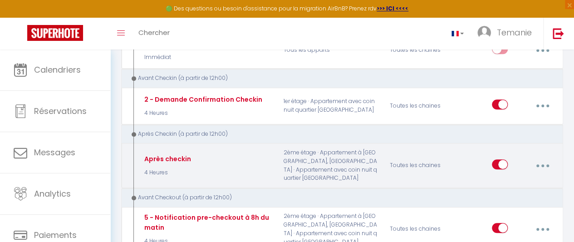
click at [544, 160] on button "button" at bounding box center [543, 165] width 24 height 17
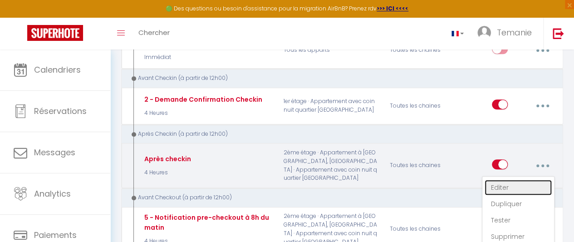
click at [505, 186] on link "Editer" at bounding box center [518, 187] width 67 height 15
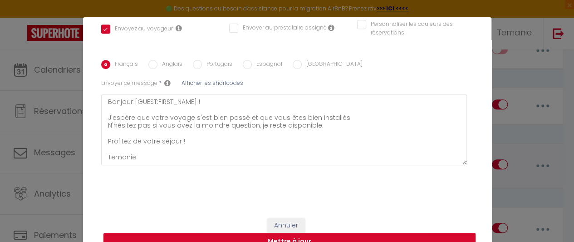
scroll to position [195, 0]
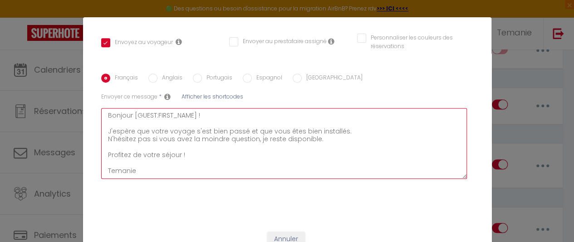
drag, startPoint x: 143, startPoint y: 160, endPoint x: 84, endPoint y: 94, distance: 87.8
click at [84, 94] on div "Titre * Après checkin Pour cet hébergement Sélectionner les hébergements Tous l…" at bounding box center [287, 40] width 409 height 366
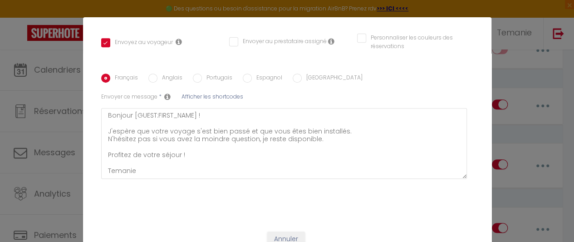
click at [471, 76] on div "Titre * Après checkin Pour cet hébergement Sélectionner les hébergements Tous l…" at bounding box center [287, 40] width 409 height 366
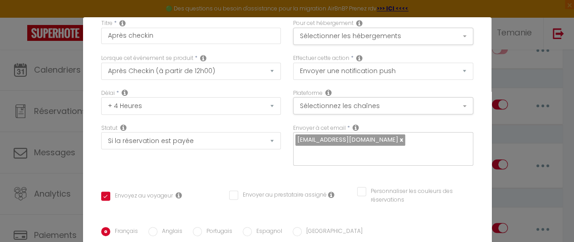
scroll to position [0, 0]
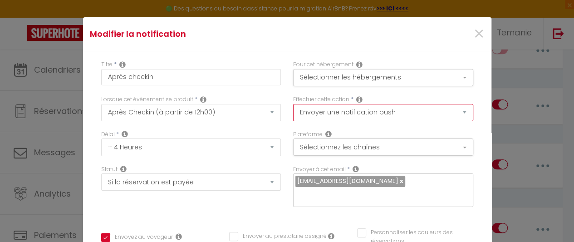
click at [428, 112] on select "Envoyer un email Envoyer un SMS Envoyer une notification push" at bounding box center [383, 112] width 180 height 17
click at [293, 104] on select "Envoyer un email Envoyer un SMS Envoyer une notification push" at bounding box center [383, 112] width 180 height 17
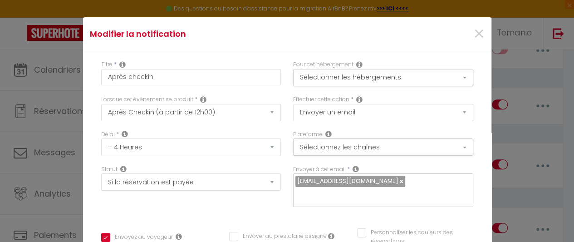
click at [279, 116] on div "Lorsque cet événement se produit * Après la réservation Avant Checkin (à partir…" at bounding box center [191, 112] width 192 height 35
click at [410, 145] on button "Sélectionnez les chaînes" at bounding box center [383, 146] width 180 height 17
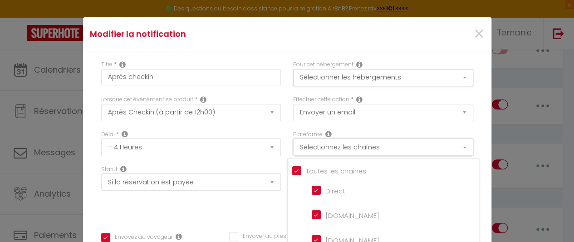
click at [410, 145] on button "Sélectionnez les chaînes" at bounding box center [383, 146] width 180 height 17
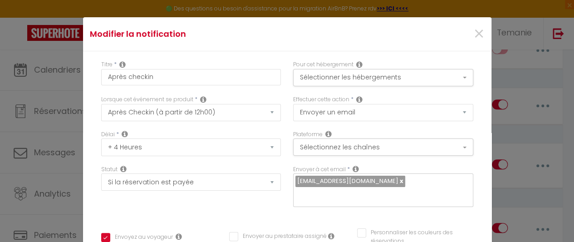
click at [287, 160] on div "Plateforme Sélectionnez les chaînes Toutes les chaines Direct Airbnb.com Bookin…" at bounding box center [383, 147] width 192 height 35
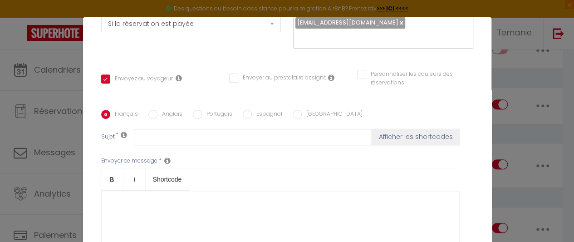
scroll to position [160, 0]
click at [207, 205] on div at bounding box center [280, 234] width 359 height 91
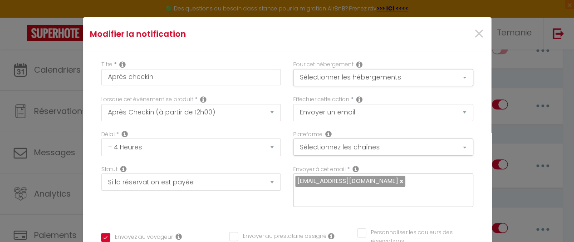
scroll to position [0, 0]
click at [449, 81] on button "Sélectionner les hébergements" at bounding box center [383, 77] width 180 height 17
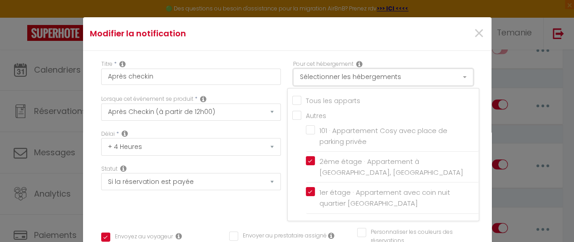
click at [449, 81] on button "Sélectionner les hébergements" at bounding box center [383, 77] width 180 height 17
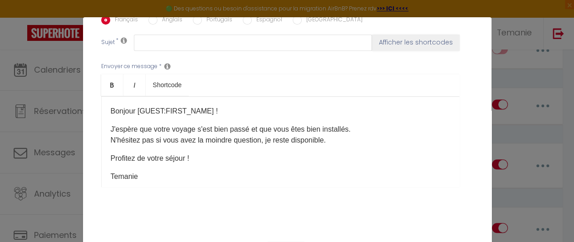
scroll to position [263, 0]
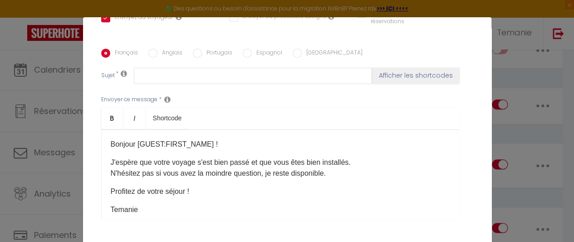
scroll to position [217, 0]
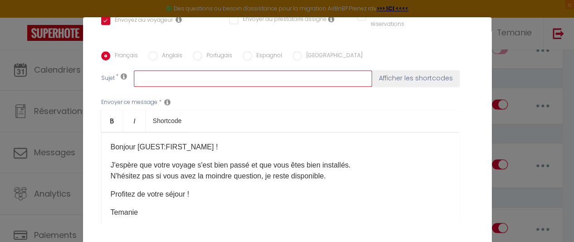
click at [176, 70] on input "text" at bounding box center [253, 78] width 238 height 16
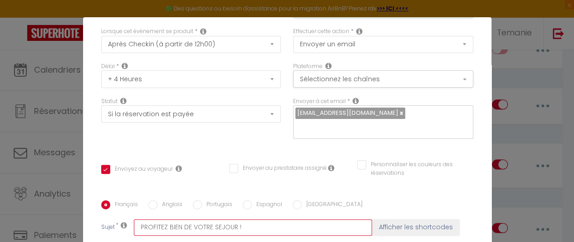
scroll to position [0, 0]
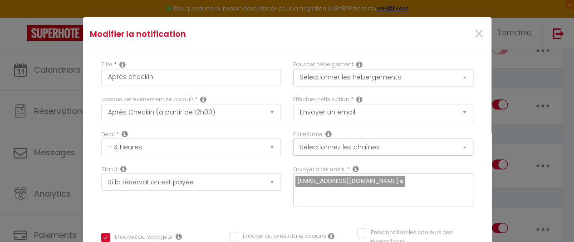
drag, startPoint x: 460, startPoint y: 106, endPoint x: 472, endPoint y: 109, distance: 13.2
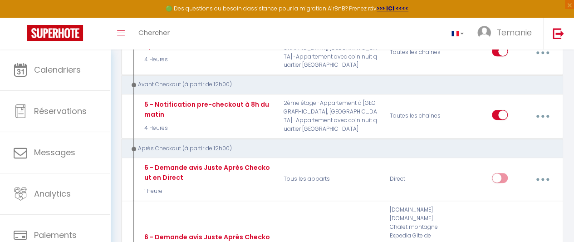
scroll to position [302, 0]
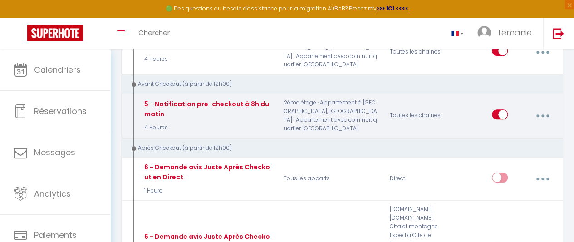
click at [545, 114] on button "button" at bounding box center [543, 115] width 24 height 17
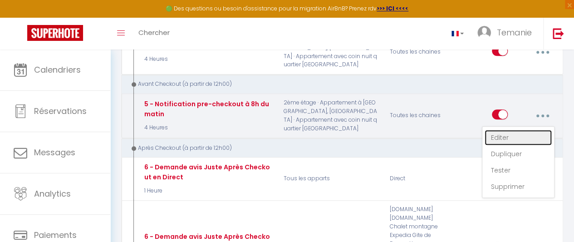
click at [510, 132] on link "Editer" at bounding box center [518, 137] width 67 height 15
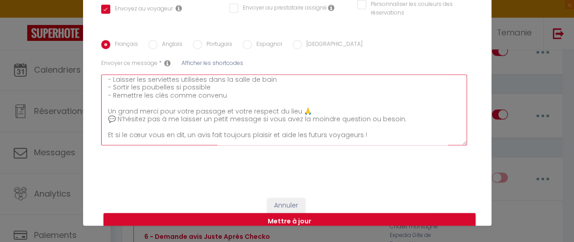
scroll to position [0, 0]
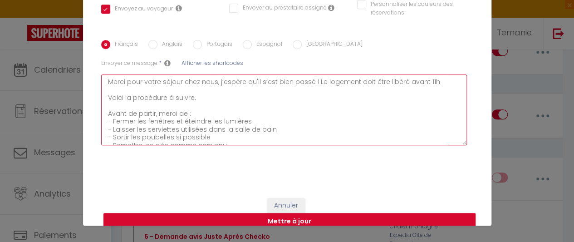
drag, startPoint x: 144, startPoint y: 127, endPoint x: 87, endPoint y: 60, distance: 87.3
click at [87, 60] on div "Titre * 5 - Notification pre-checkout à 8h du matin Pour cet hébergement Sélect…" at bounding box center [287, 6] width 409 height 366
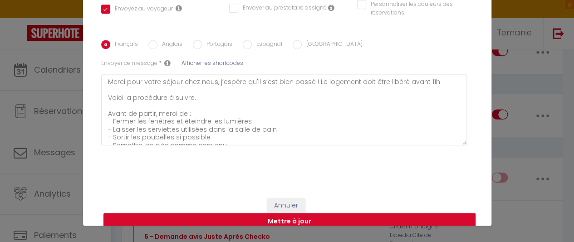
click at [200, 166] on div "Titre * 5 - Notification pre-checkout à 8h du matin Pour cet hébergement Sélect…" at bounding box center [287, 6] width 409 height 366
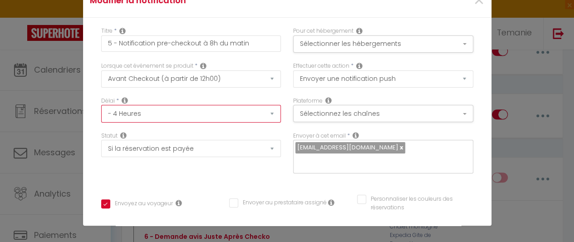
click at [234, 115] on select "Immédiat - 10 Minutes - 1 Heure - 2 Heures - 3 Heures - 4 Heures - 5 Heures - 6…" at bounding box center [191, 113] width 180 height 17
click at [101, 105] on select "Immédiat - 10 Minutes - 1 Heure - 2 Heures - 3 Heures - 4 Heures - 5 Heures - 6…" at bounding box center [191, 113] width 180 height 17
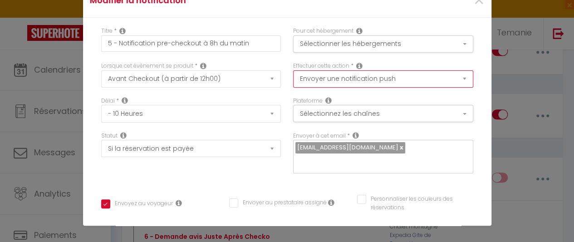
click at [380, 79] on select "Envoyer un email Envoyer un SMS Envoyer une notification push" at bounding box center [383, 78] width 180 height 17
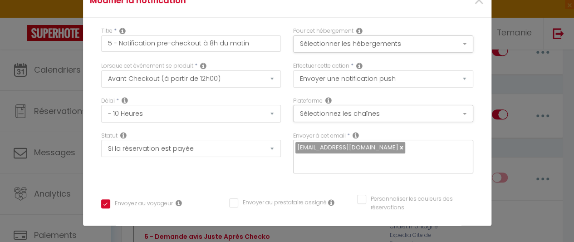
click at [279, 83] on div "Lorsque cet événement se produit * Après la réservation Avant Checkin (à partir…" at bounding box center [191, 79] width 192 height 35
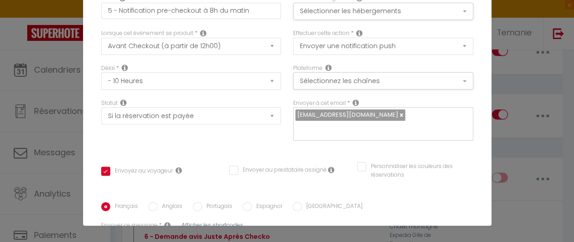
scroll to position [25, 0]
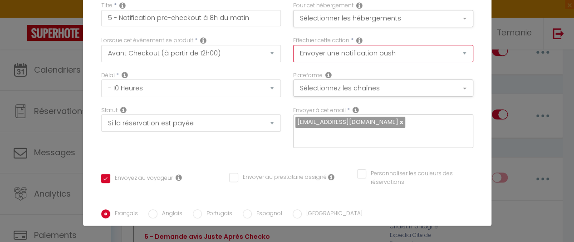
click at [368, 51] on select "Envoyer un email Envoyer un SMS Envoyer une notification push" at bounding box center [383, 53] width 180 height 17
click at [293, 45] on select "Envoyer un email Envoyer un SMS Envoyer une notification push" at bounding box center [383, 53] width 180 height 17
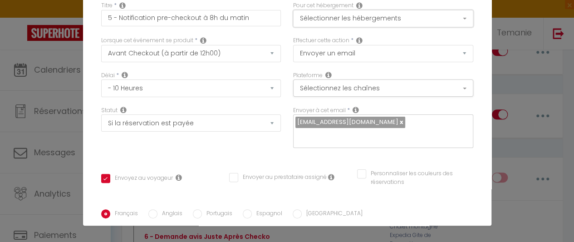
click at [366, 20] on button "Sélectionner les hébergements" at bounding box center [383, 18] width 180 height 17
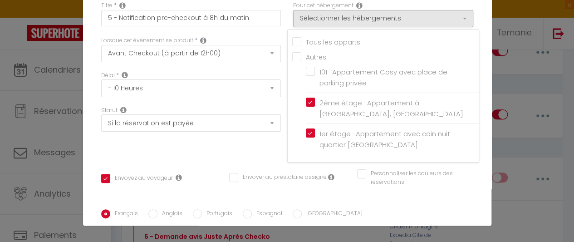
click at [271, 70] on div "Lorsque cet événement se produit * Après la réservation Avant Checkin (à partir…" at bounding box center [191, 53] width 192 height 35
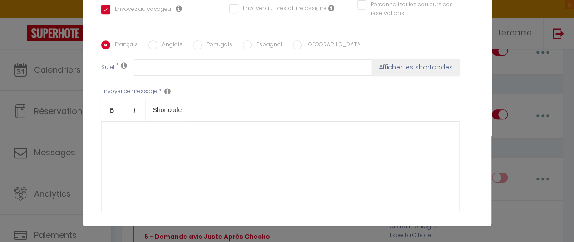
scroll to position [201, 0]
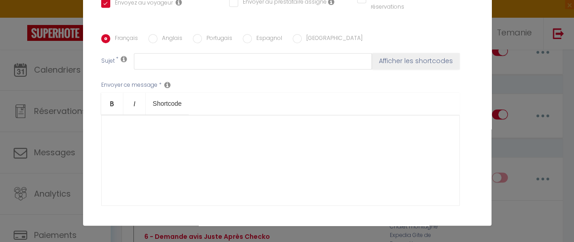
click at [191, 115] on div at bounding box center [280, 160] width 359 height 91
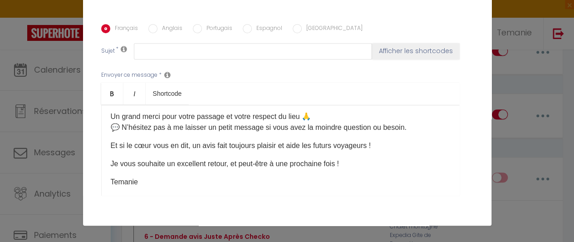
scroll to position [133, 0]
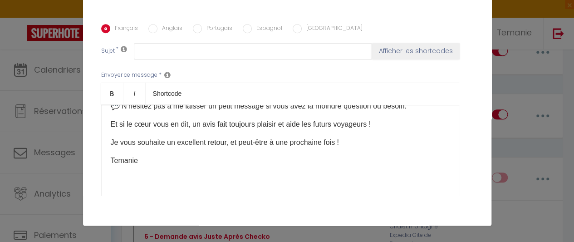
click at [167, 181] on div "Merci pour votre séjour chez nous, j’espère qu'il s’est bien passé ! Le logemen…" at bounding box center [280, 150] width 359 height 91
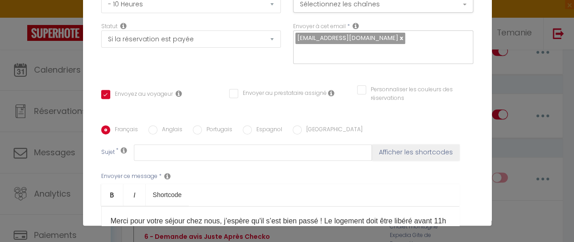
scroll to position [110, 0]
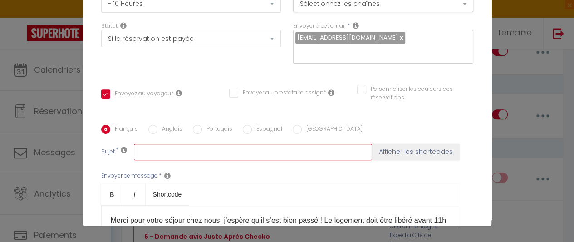
click at [177, 144] on input "text" at bounding box center [253, 152] width 238 height 16
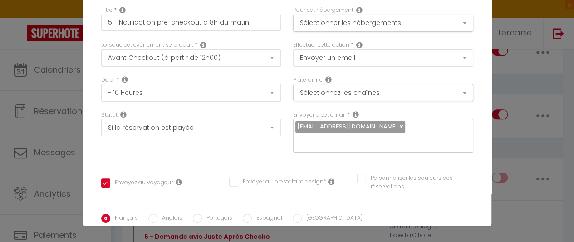
scroll to position [20, 0]
click at [444, 91] on button "Sélectionnez les chaînes" at bounding box center [383, 93] width 180 height 17
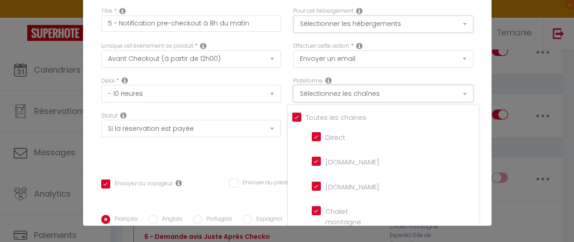
click at [444, 91] on button "Sélectionnez les chaînes" at bounding box center [383, 93] width 180 height 17
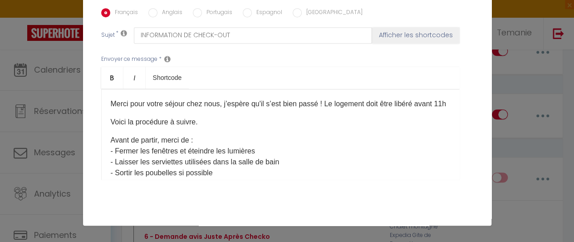
scroll to position [263, 0]
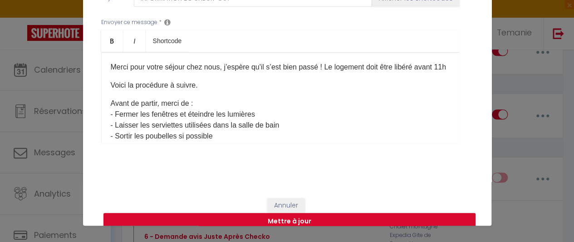
click at [304, 213] on button "Mettre à jour" at bounding box center [290, 221] width 372 height 17
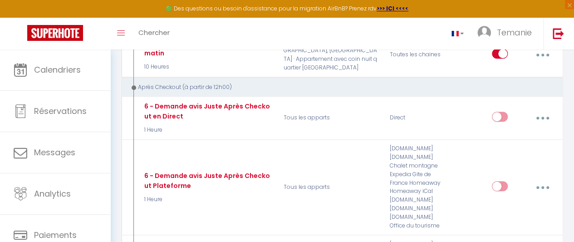
scroll to position [374, 0]
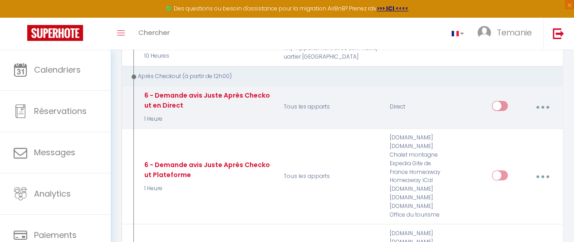
click at [500, 104] on input "checkbox" at bounding box center [500, 108] width 16 height 14
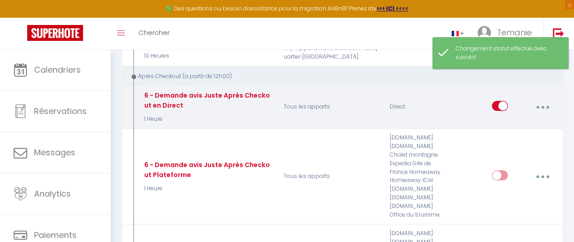
click at [500, 104] on input "checkbox" at bounding box center [500, 108] width 16 height 14
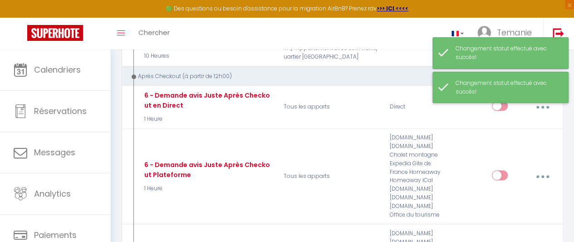
click at [549, 101] on div "Changement statut effectué avec succés!" at bounding box center [501, 88] width 136 height 32
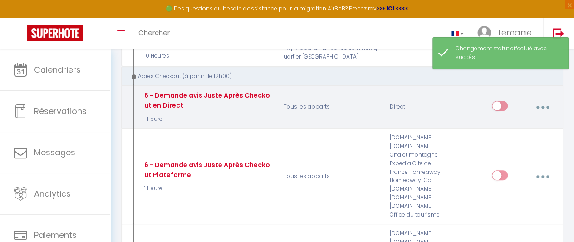
click at [543, 106] on icon "button" at bounding box center [543, 107] width 3 height 3
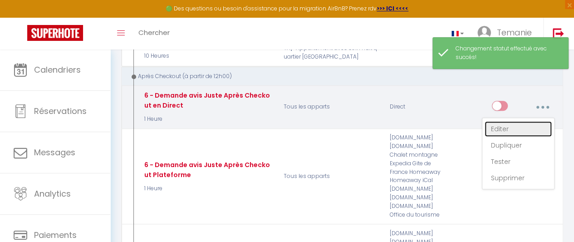
click at [509, 122] on link "Editer" at bounding box center [518, 128] width 67 height 15
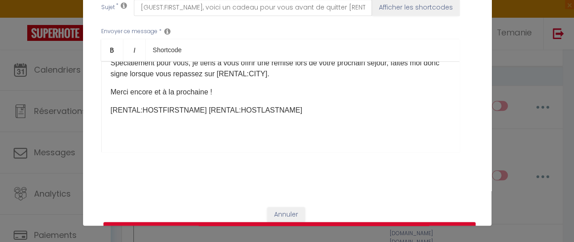
scroll to position [0, 0]
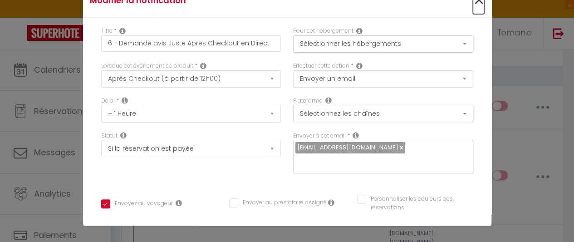
click at [473, 3] on span "×" at bounding box center [478, 0] width 11 height 27
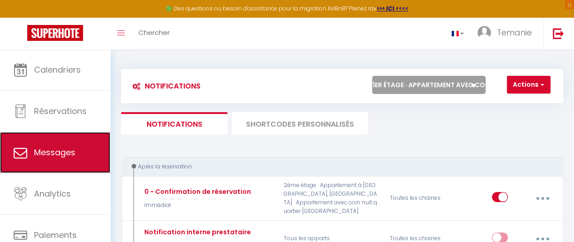
click at [59, 153] on span "Messages" at bounding box center [54, 152] width 41 height 11
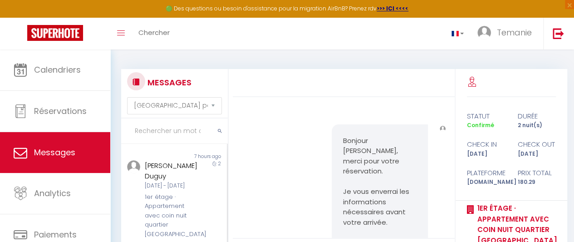
scroll to position [237, 0]
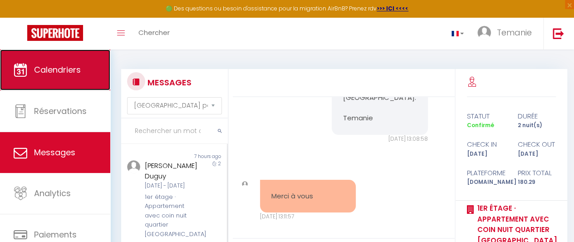
click at [55, 76] on link "Calendriers" at bounding box center [55, 69] width 110 height 41
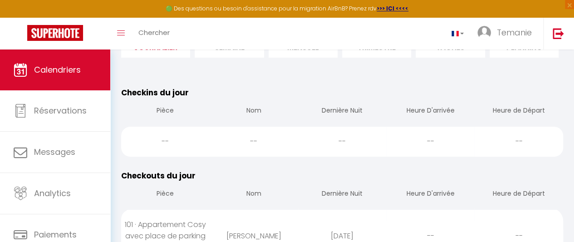
scroll to position [77, 0]
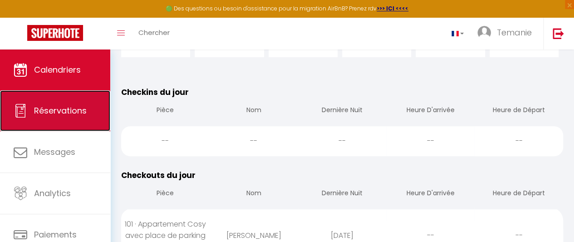
click at [72, 102] on link "Réservations" at bounding box center [55, 110] width 110 height 41
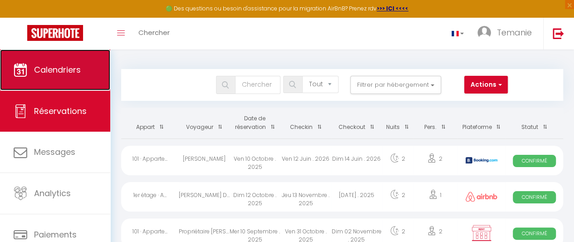
click at [55, 64] on link "Calendriers" at bounding box center [55, 69] width 110 height 41
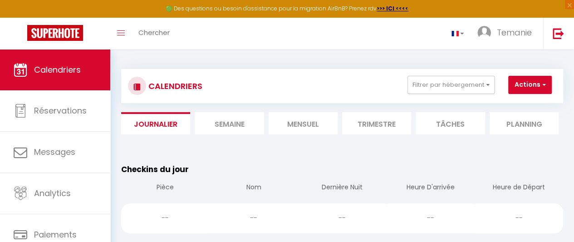
click at [236, 128] on li "Semaine" at bounding box center [229, 123] width 69 height 22
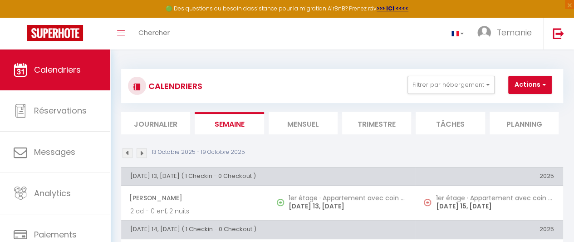
click at [302, 125] on li "Mensuel" at bounding box center [303, 123] width 69 height 22
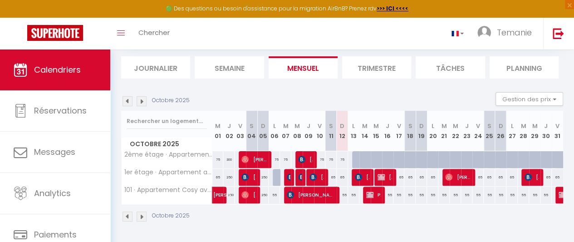
scroll to position [61, 0]
click at [114, 134] on div "CALENDRIERS Filtrer par hébergement Tous 101 · Appartement Cosy avec place de p…" at bounding box center [342, 118] width 464 height 248
click at [356, 173] on img at bounding box center [358, 176] width 7 height 7
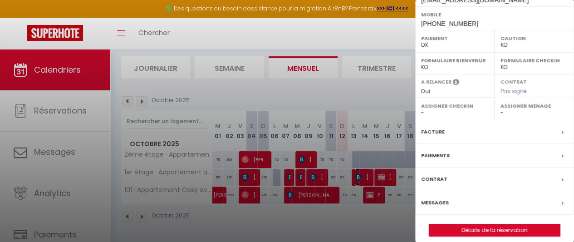
scroll to position [188, 0]
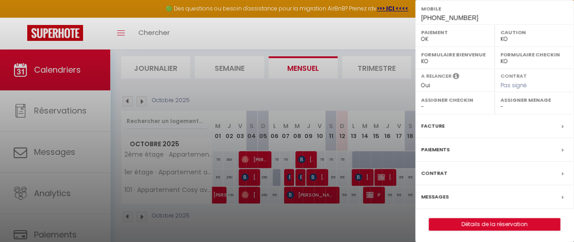
click at [459, 197] on div "Messages" at bounding box center [494, 197] width 159 height 24
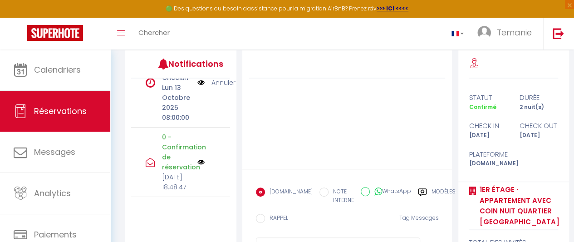
scroll to position [162, 0]
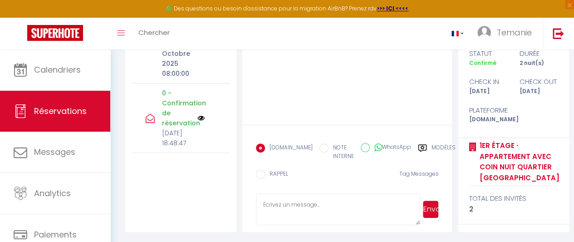
click at [432, 151] on label "Modèles" at bounding box center [444, 152] width 24 height 19
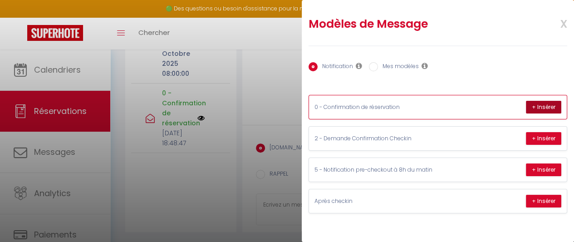
click at [546, 108] on button "+ Insérer" at bounding box center [543, 107] width 35 height 13
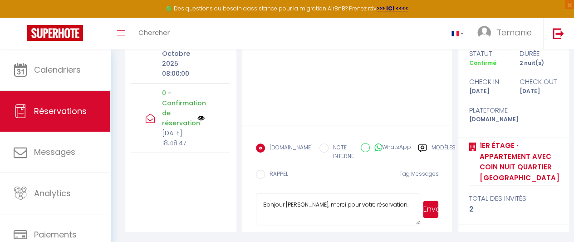
click at [430, 209] on button "Envoyer" at bounding box center [430, 209] width 15 height 17
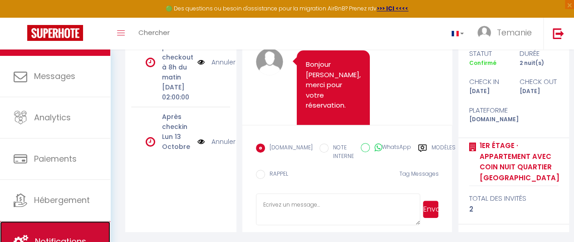
click at [64, 224] on link "Notifications" at bounding box center [55, 241] width 110 height 41
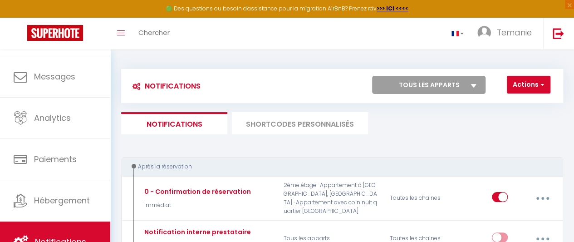
click at [469, 79] on select "Tous les apparts 101 · Appartement Cosy avec place de parking privée 2ème étage…" at bounding box center [429, 85] width 114 height 18
click at [372, 76] on select "Tous les apparts 101 · Appartement Cosy avec place de parking privée 2ème étage…" at bounding box center [429, 85] width 114 height 18
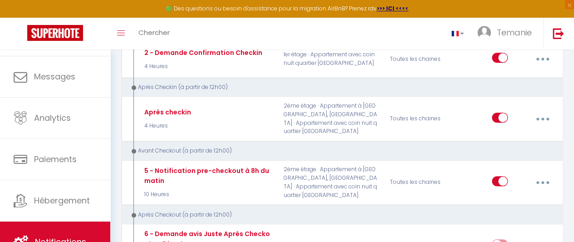
scroll to position [236, 0]
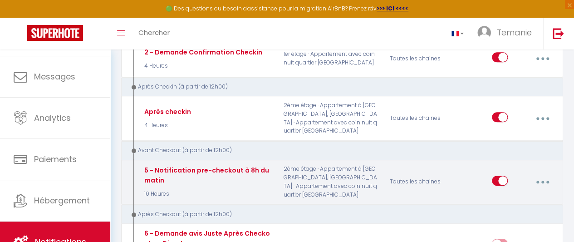
click at [542, 177] on button "button" at bounding box center [543, 181] width 24 height 17
click at [525, 199] on link "Editer" at bounding box center [518, 203] width 67 height 15
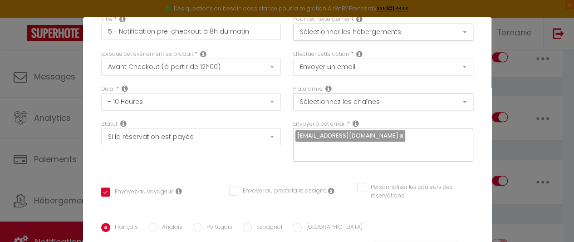
scroll to position [46, 0]
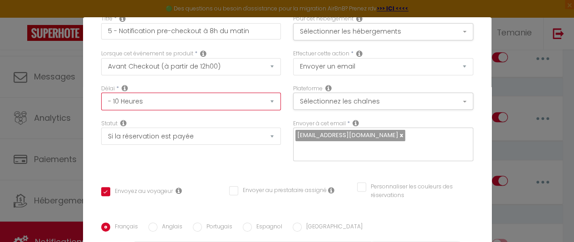
click at [259, 96] on select "Immédiat - 10 Minutes - 1 Heure - 2 Heures - 3 Heures - 4 Heures - 5 Heures - 6…" at bounding box center [191, 101] width 180 height 17
click at [101, 93] on select "Immédiat - 10 Minutes - 1 Heure - 2 Heures - 3 Heures - 4 Heures - 5 Heures - 6…" at bounding box center [191, 101] width 180 height 17
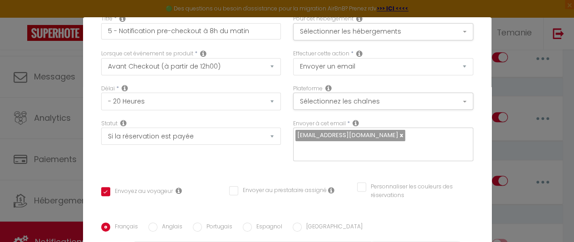
click at [287, 115] on div "Plateforme Sélectionnez les chaînes Toutes les chaines Direct Airbnb.com Bookin…" at bounding box center [383, 101] width 192 height 35
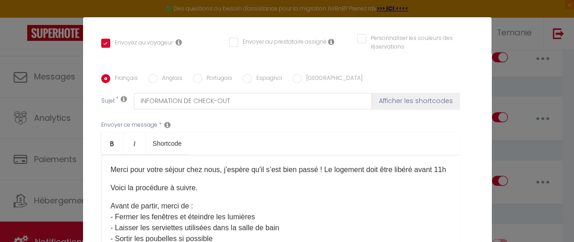
scroll to position [263, 0]
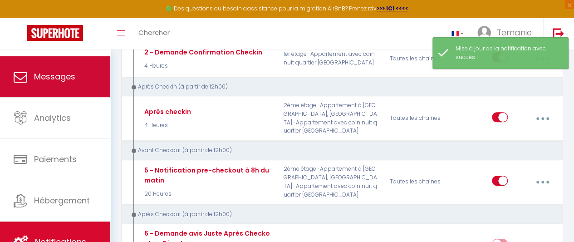
scroll to position [0, 0]
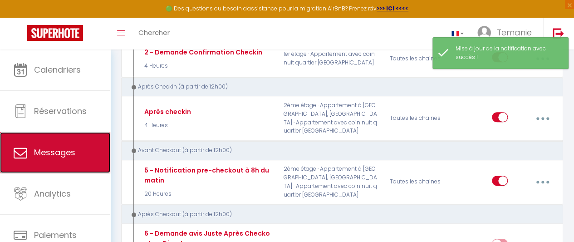
click at [67, 148] on span "Messages" at bounding box center [54, 152] width 41 height 11
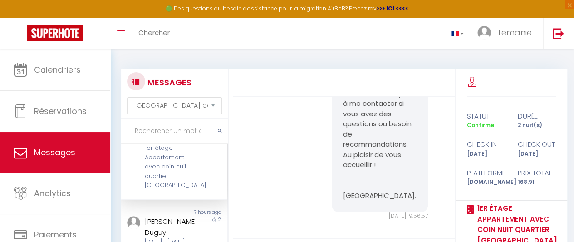
scroll to position [29, 0]
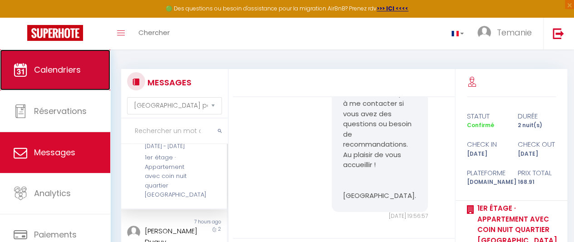
click at [48, 74] on span "Calendriers" at bounding box center [57, 69] width 47 height 11
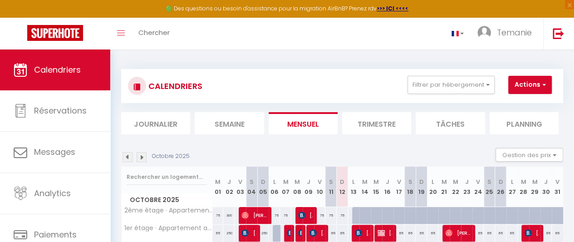
scroll to position [61, 0]
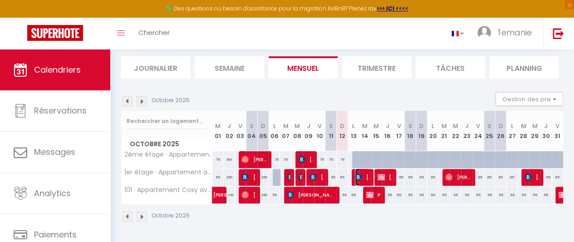
click at [360, 169] on span "[PERSON_NAME]" at bounding box center [362, 176] width 15 height 17
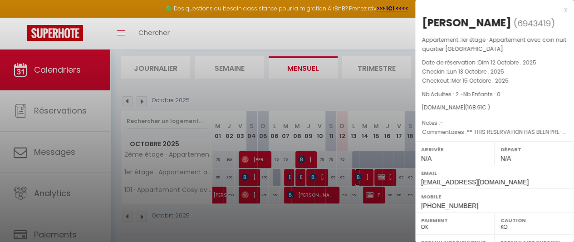
scroll to position [188, 0]
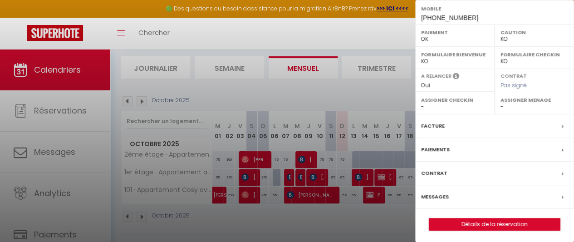
click at [555, 194] on div "Messages" at bounding box center [494, 197] width 159 height 24
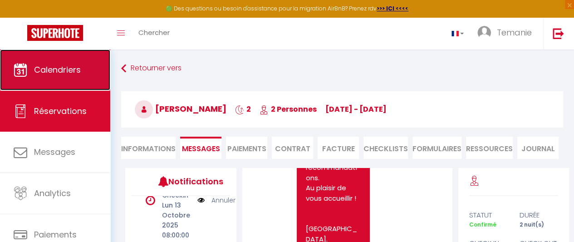
click at [54, 65] on span "Calendriers" at bounding box center [57, 69] width 47 height 11
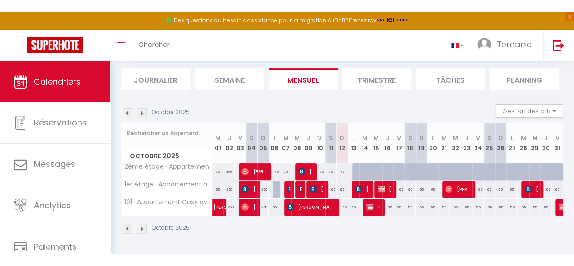
scroll to position [49, 0]
